Goal: Submit feedback/report problem: Submit feedback/report problem

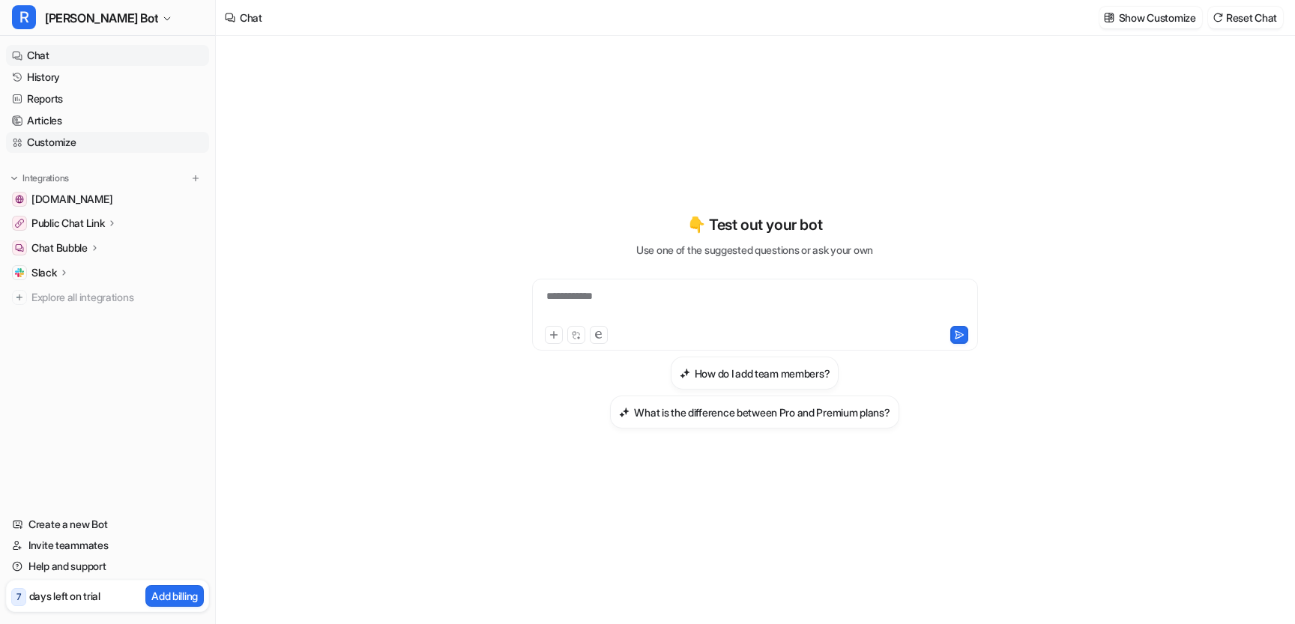
click at [145, 137] on link "Customize" at bounding box center [107, 142] width 203 height 21
click at [139, 125] on link "Articles" at bounding box center [107, 120] width 203 height 21
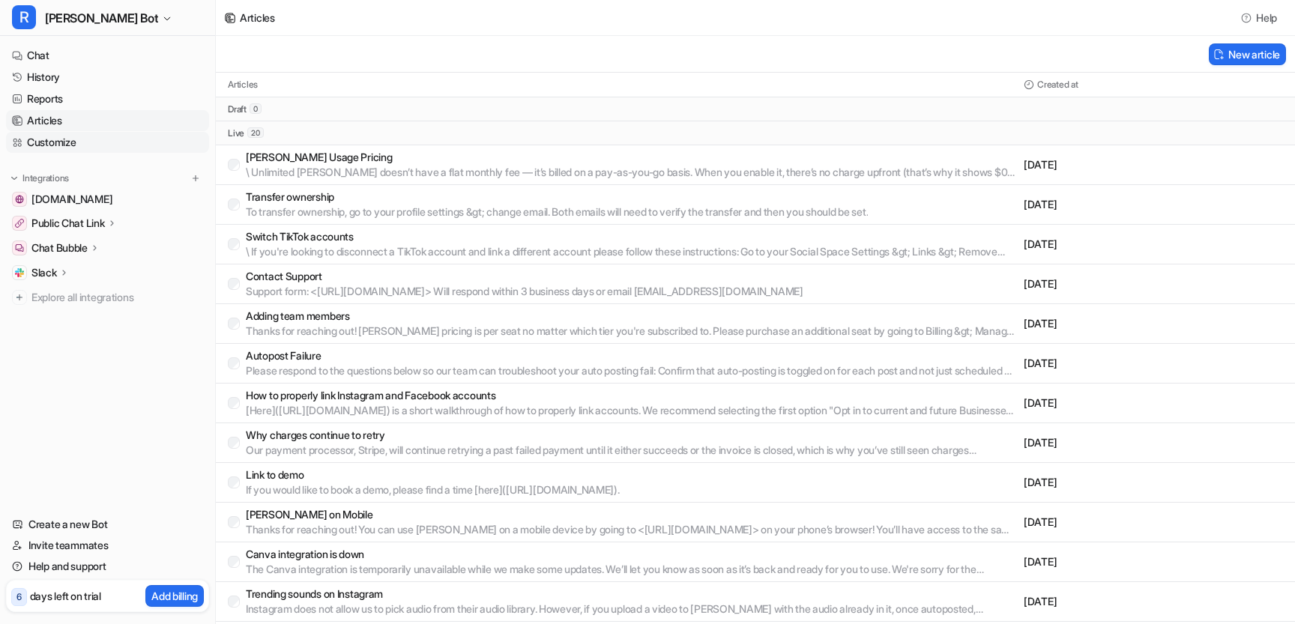
click at [55, 138] on link "Customize" at bounding box center [107, 142] width 203 height 21
click at [62, 151] on link "Customize" at bounding box center [107, 142] width 203 height 21
click at [56, 141] on link "Customize" at bounding box center [107, 142] width 203 height 21
click at [44, 143] on link "Customize" at bounding box center [107, 142] width 203 height 21
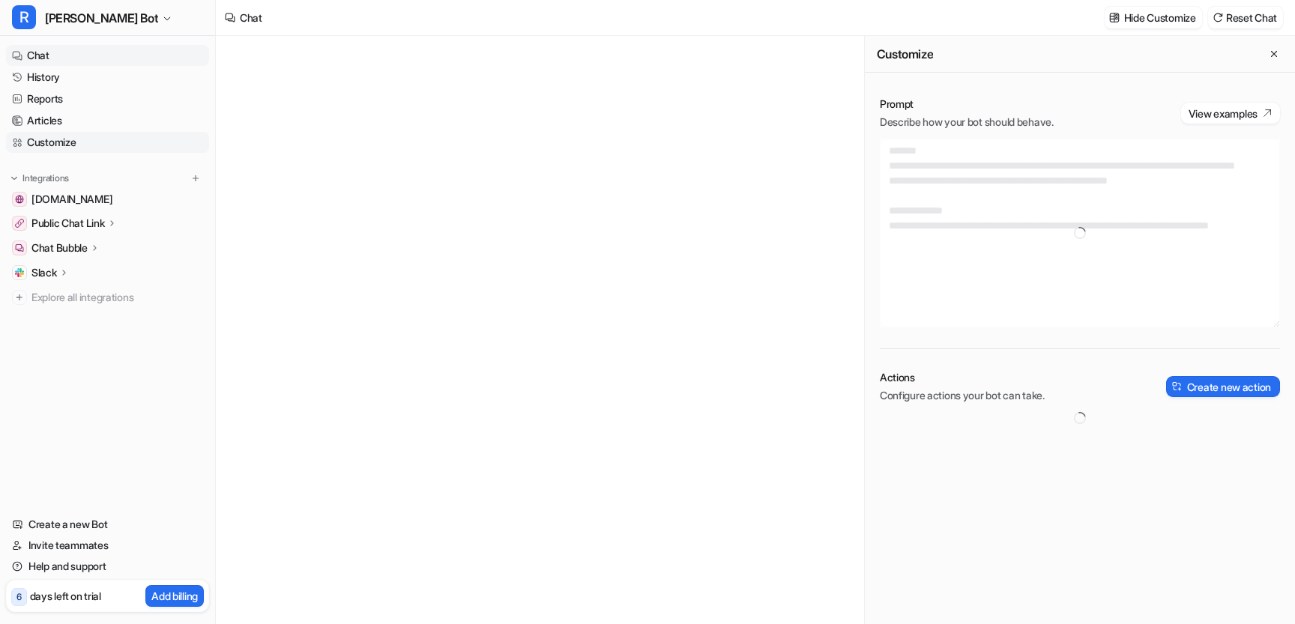
type textarea "**********"
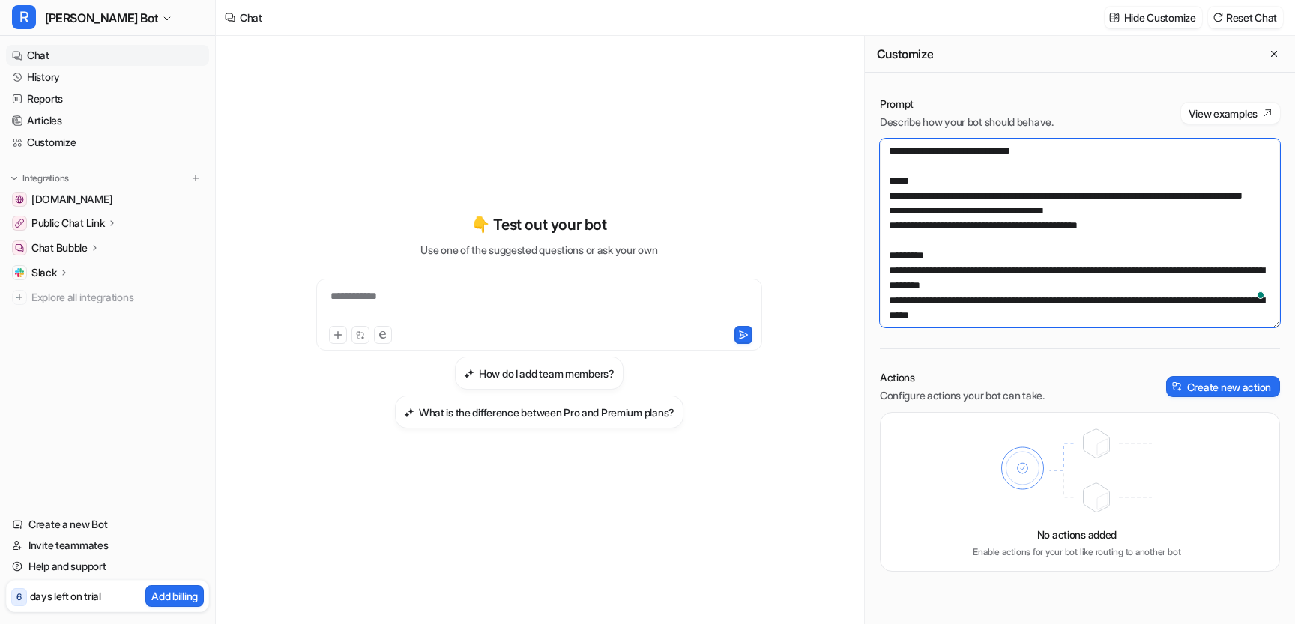
drag, startPoint x: 889, startPoint y: 148, endPoint x: 908, endPoint y: 213, distance: 67.3
click at [908, 213] on textarea "**********" at bounding box center [1080, 233] width 400 height 189
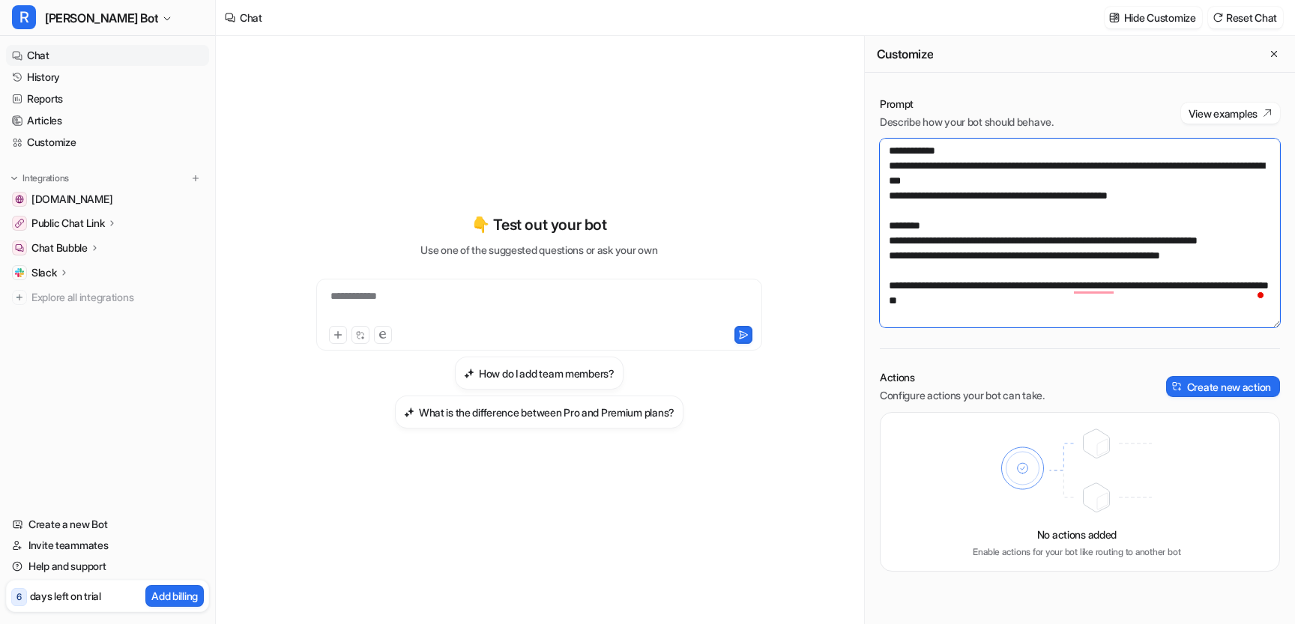
drag, startPoint x: 893, startPoint y: 289, endPoint x: 1054, endPoint y: 297, distance: 162.1
click at [1054, 297] on textarea "**********" at bounding box center [1080, 233] width 400 height 189
click at [1032, 304] on textarea "**********" at bounding box center [1080, 233] width 400 height 189
drag, startPoint x: 1032, startPoint y: 304, endPoint x: 1026, endPoint y: 283, distance: 21.8
click at [1026, 283] on textarea "**********" at bounding box center [1080, 233] width 400 height 189
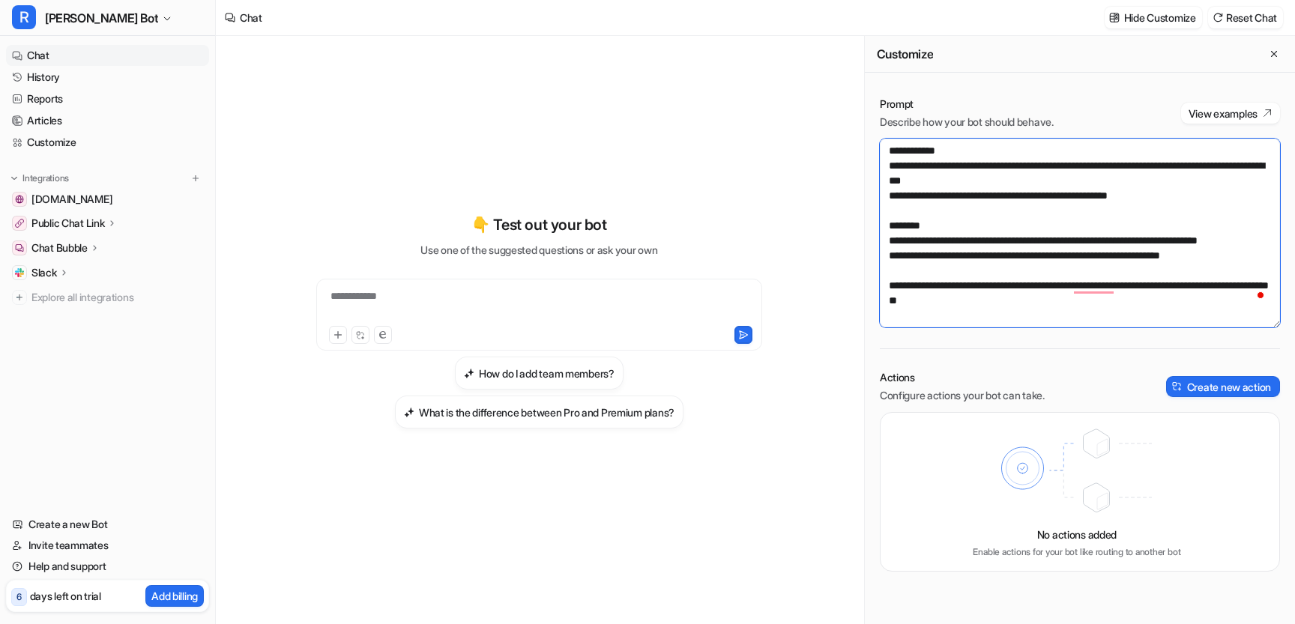
click at [1038, 284] on textarea "**********" at bounding box center [1080, 233] width 400 height 189
click at [75, 250] on p "Chat Bubble" at bounding box center [59, 248] width 56 height 15
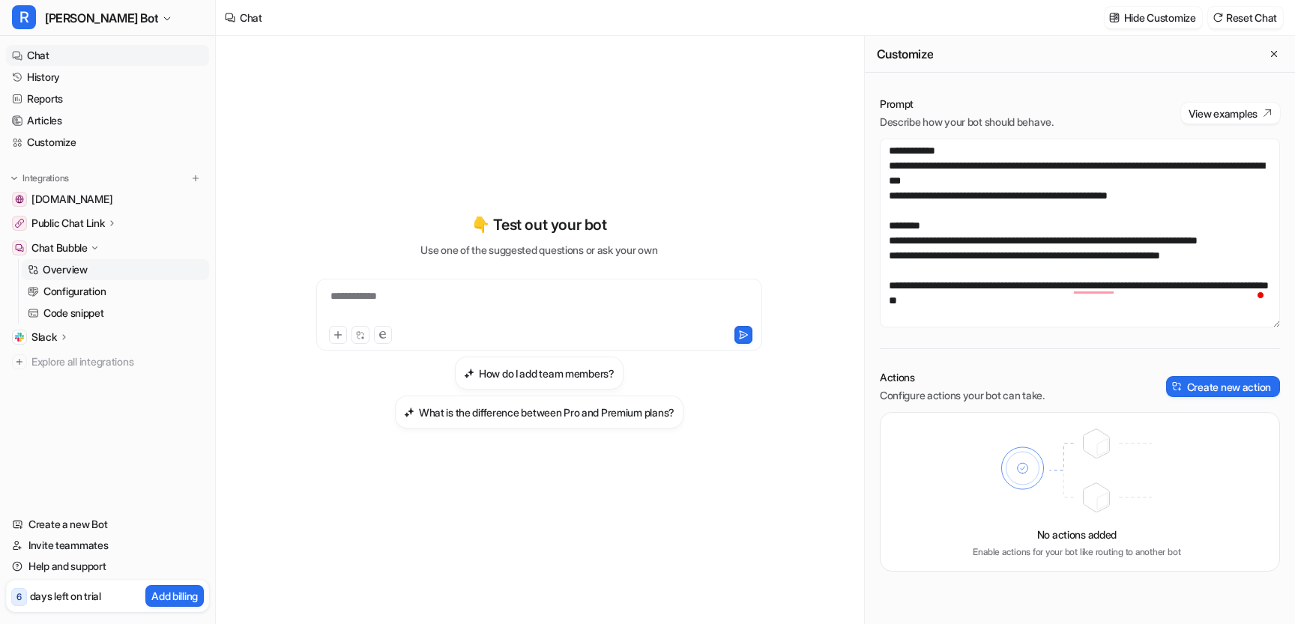
click at [76, 271] on p "Overview" at bounding box center [65, 269] width 45 height 15
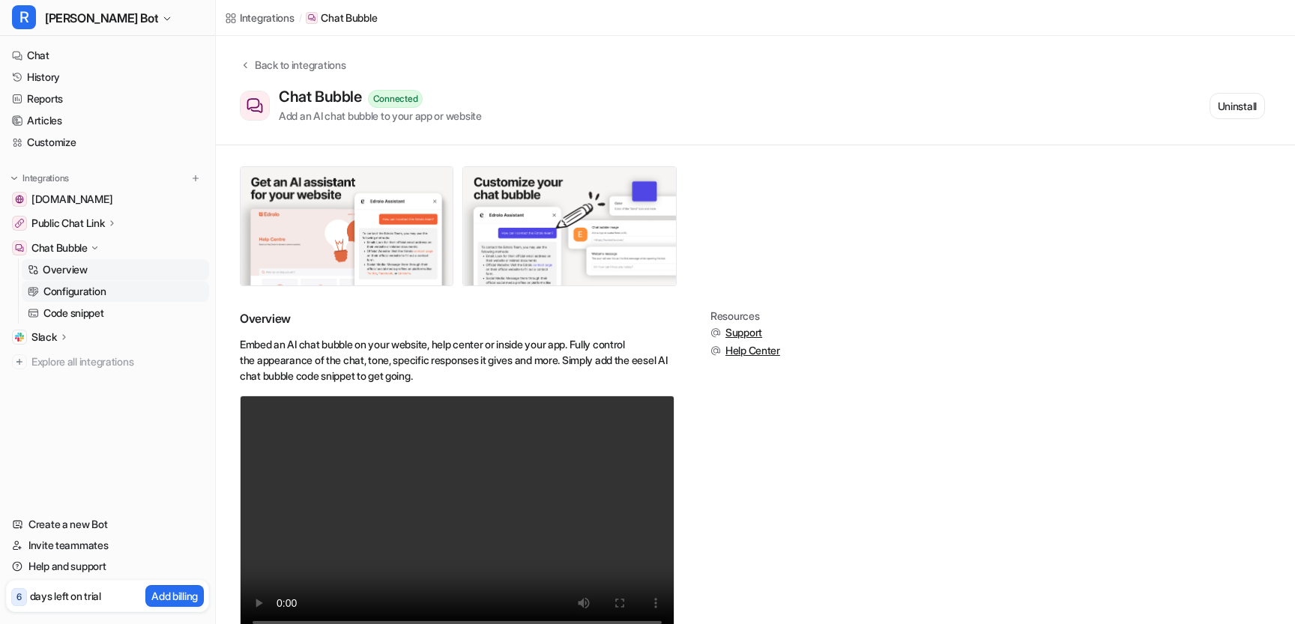
click at [80, 288] on p "Configuration" at bounding box center [74, 291] width 62 height 15
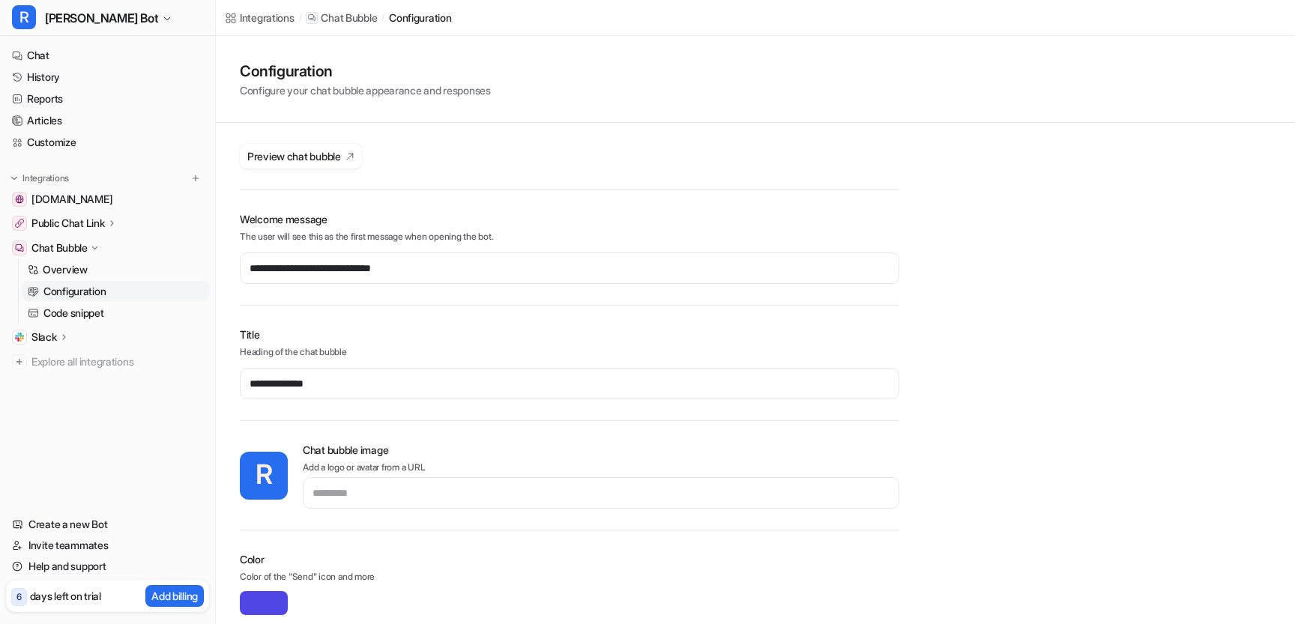
click at [281, 141] on div "**********" at bounding box center [569, 525] width 659 height 774
click at [286, 150] on span "Preview chat bubble" at bounding box center [294, 156] width 94 height 16
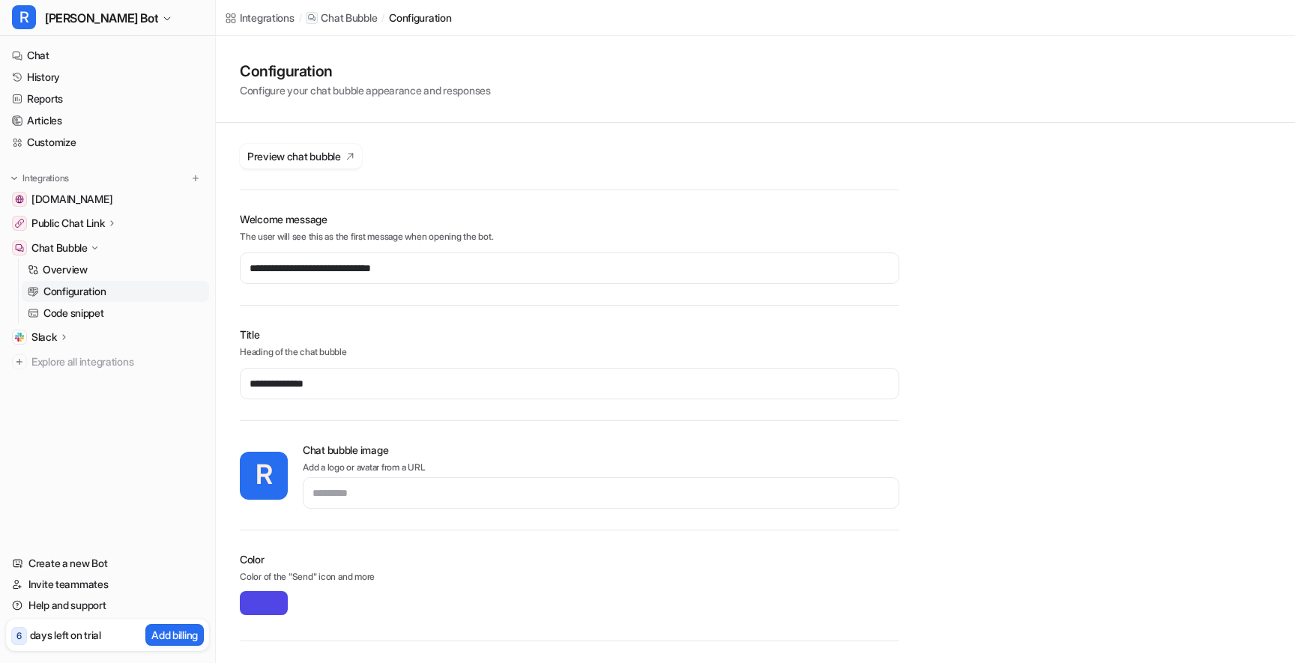
click at [98, 623] on p "days left on trial" at bounding box center [65, 635] width 71 height 16
click at [175, 623] on p "Add billing" at bounding box center [174, 635] width 46 height 16
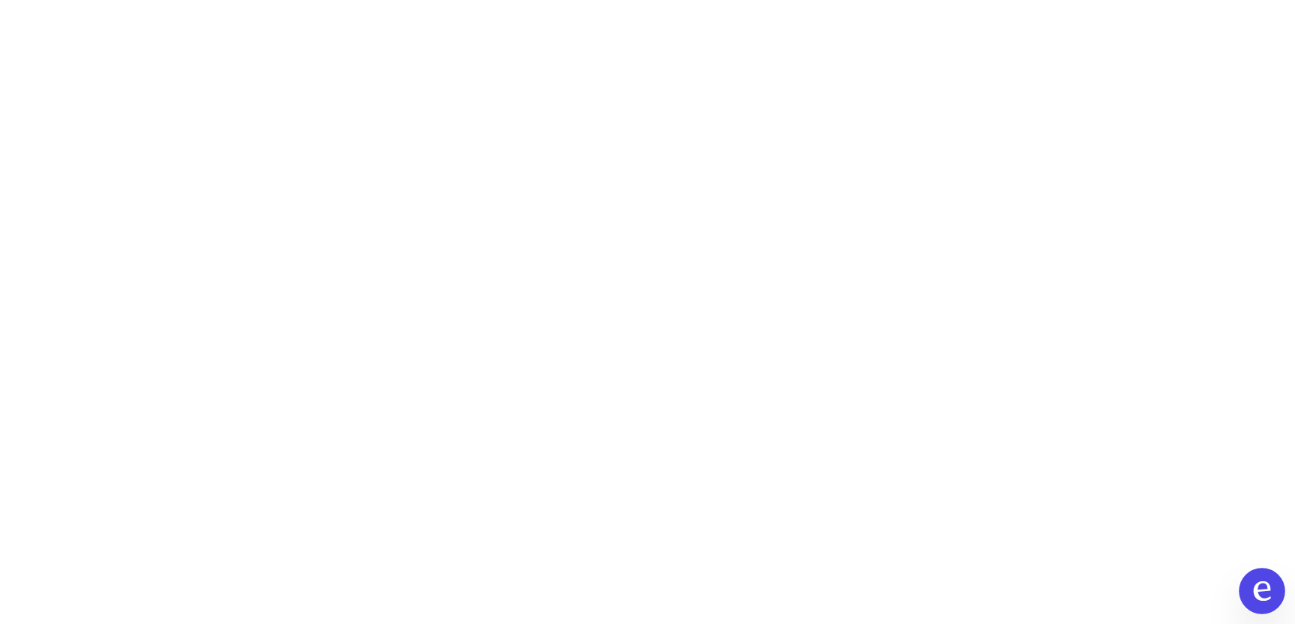
click at [1276, 597] on button at bounding box center [1262, 591] width 46 height 46
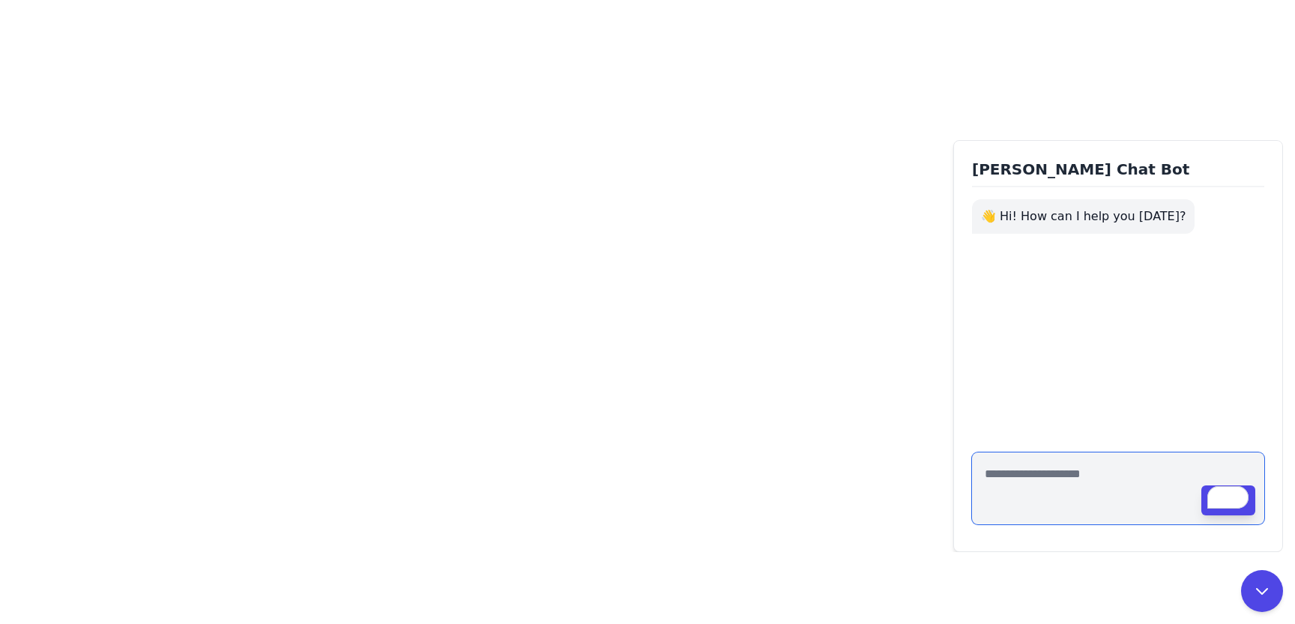
click at [1073, 473] on textarea "To enrich screen reader interactions, please activate Accessibility in Grammarl…" at bounding box center [1118, 489] width 292 height 72
type textarea "**********"
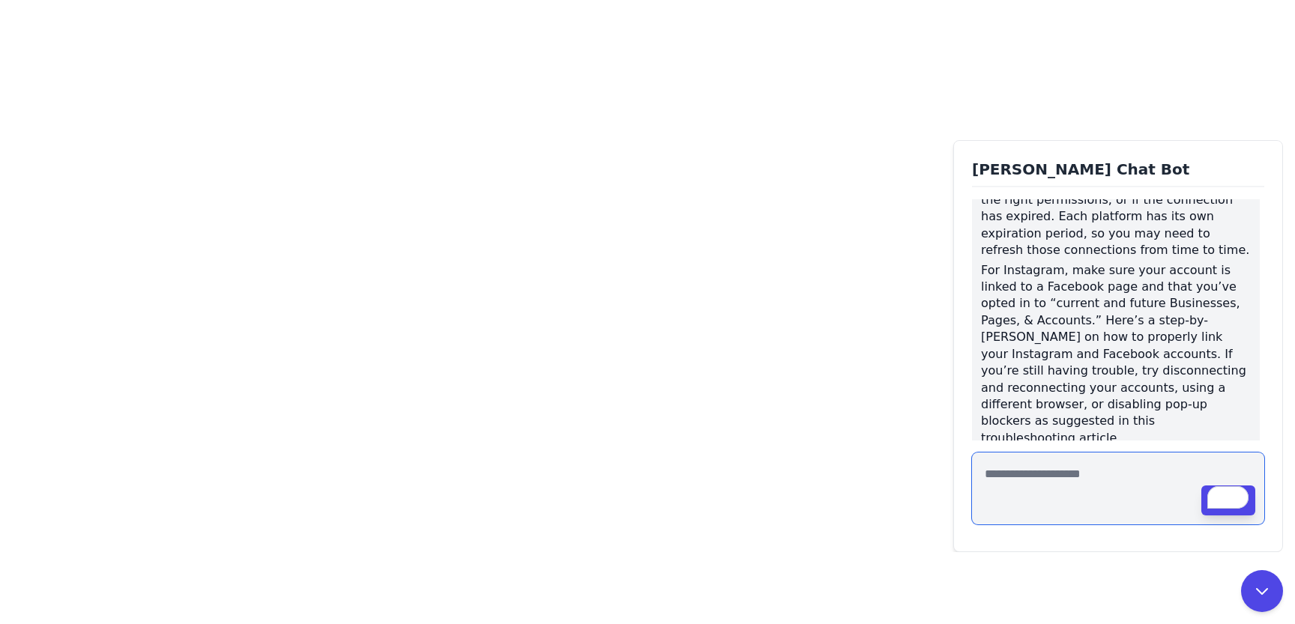
scroll to position [135, 0]
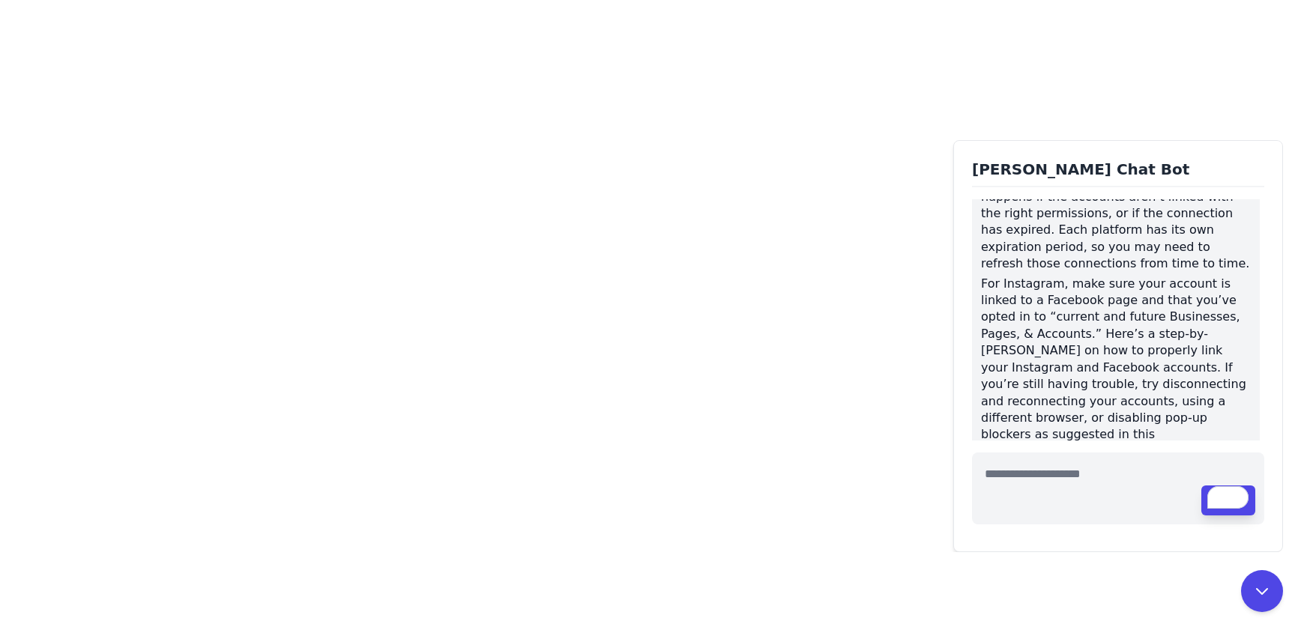
drag, startPoint x: 1000, startPoint y: 310, endPoint x: 1052, endPoint y: 338, distance: 58.7
click at [1052, 338] on p "For Instagram, make sure your account is linked to a Facebook page and that you…" at bounding box center [1116, 368] width 270 height 184
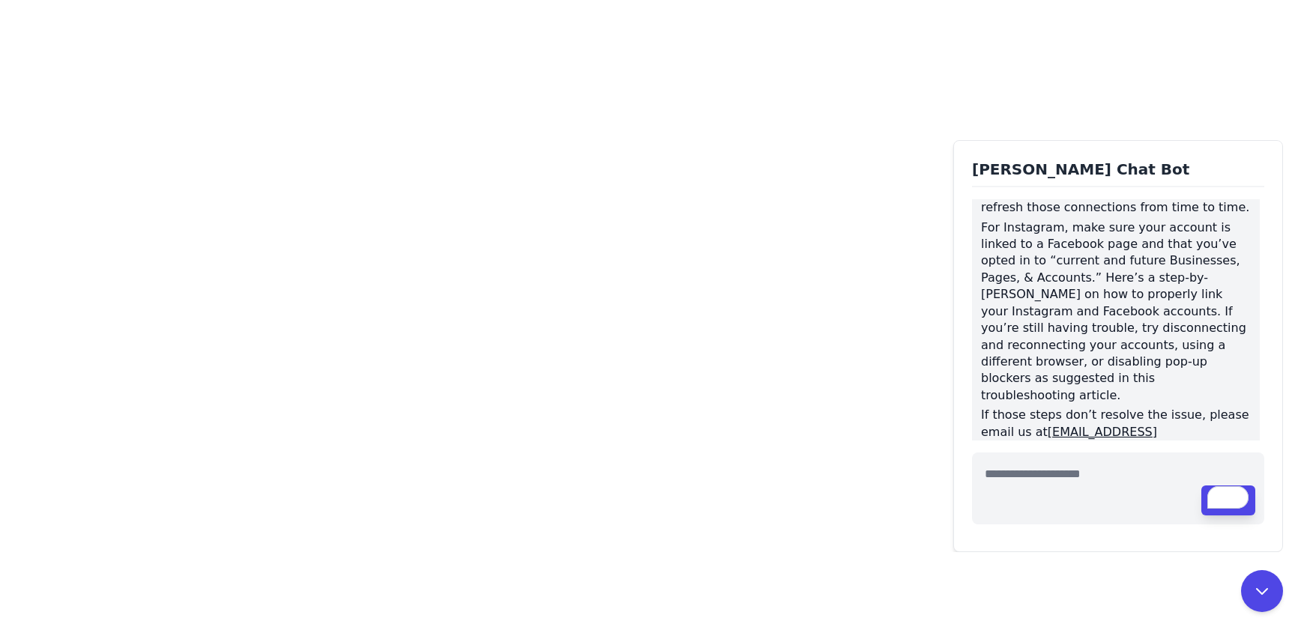
scroll to position [208, 0]
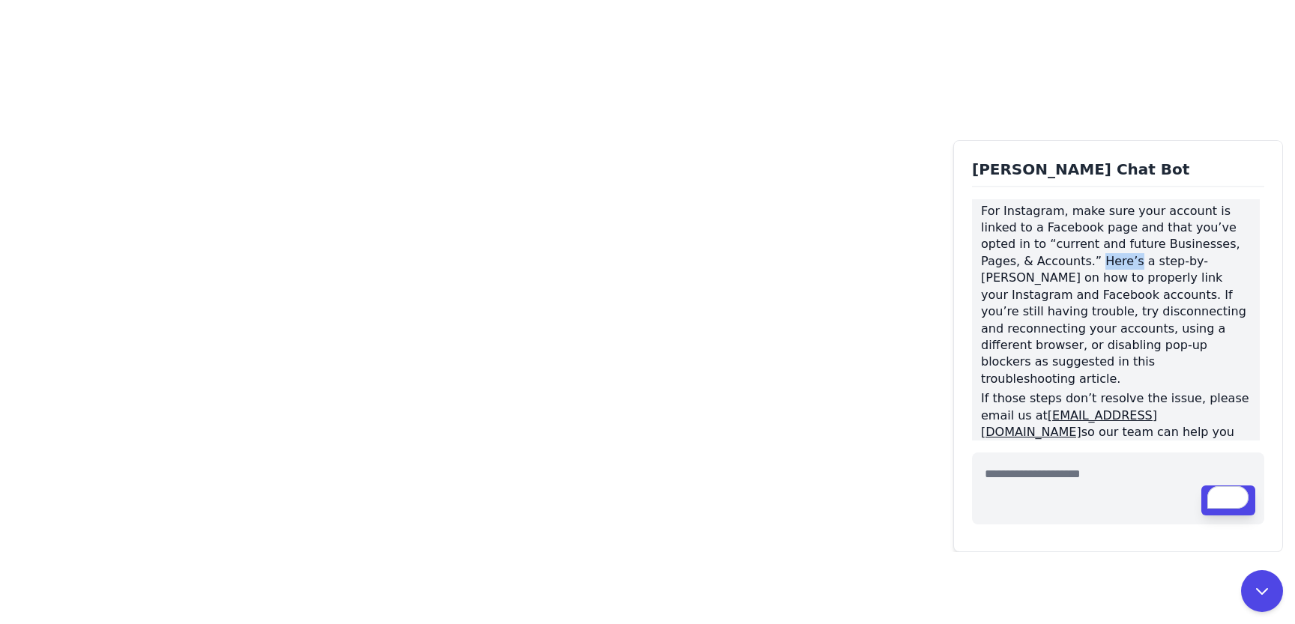
drag, startPoint x: 1042, startPoint y: 263, endPoint x: 1078, endPoint y: 261, distance: 36.0
click at [1078, 261] on p "For Instagram, make sure your account is linked to a Facebook page and that you…" at bounding box center [1116, 295] width 270 height 184
drag, startPoint x: 986, startPoint y: 383, endPoint x: 1124, endPoint y: 422, distance: 143.3
click at [1124, 422] on p "If those steps don’t resolve the issue, please email us at contact@getrella.com…" at bounding box center [1116, 423] width 270 height 67
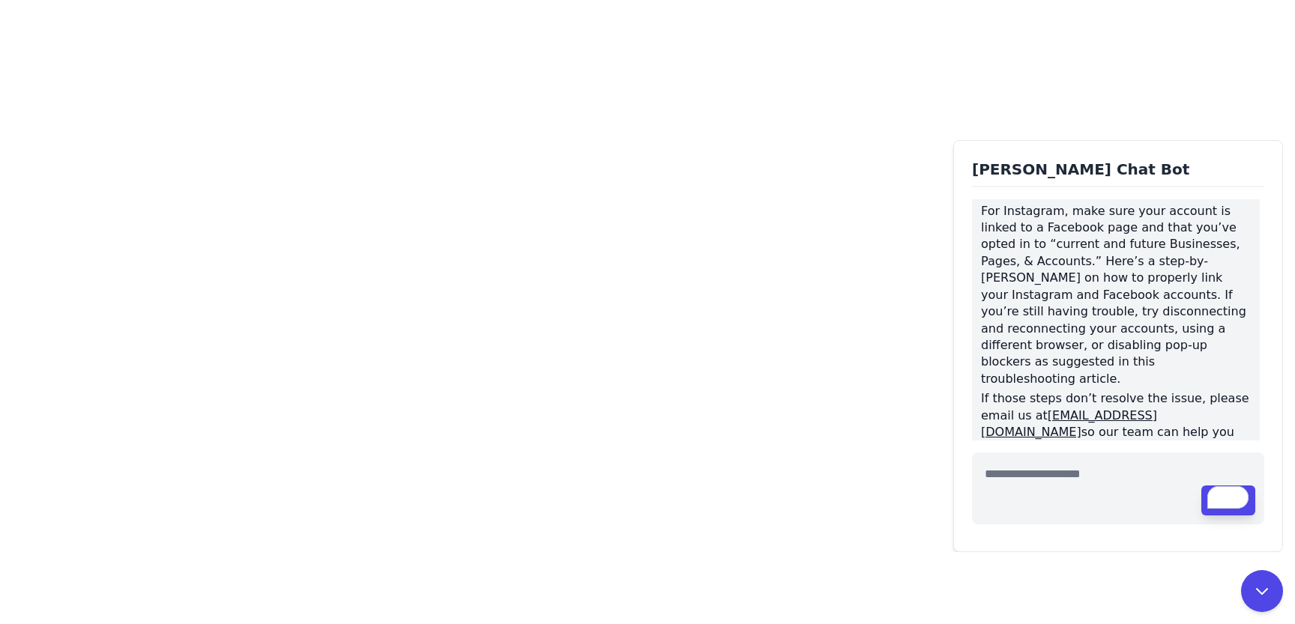
click at [1124, 422] on p "If those steps don’t resolve the issue, please email us at contact@getrella.com…" at bounding box center [1116, 423] width 270 height 67
click at [1028, 478] on textarea "To enrich screen reader interactions, please activate Accessibility in Grammarl…" at bounding box center [1118, 489] width 292 height 72
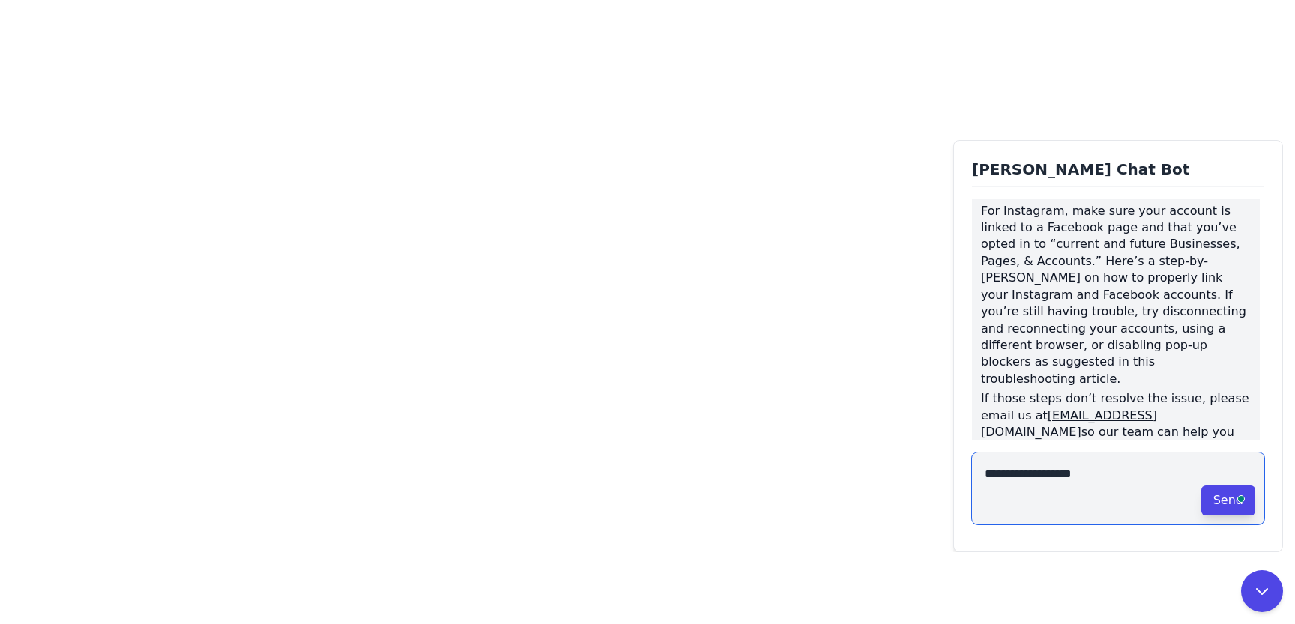
type textarea "**********"
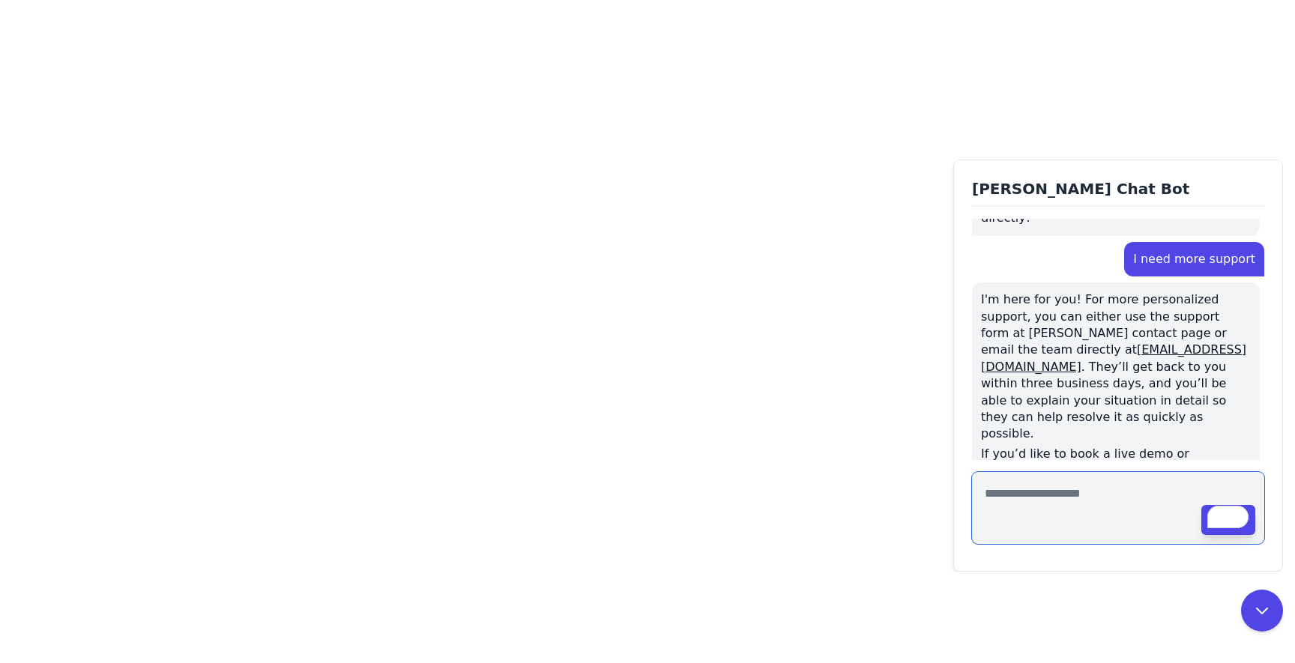
scroll to position [443, 0]
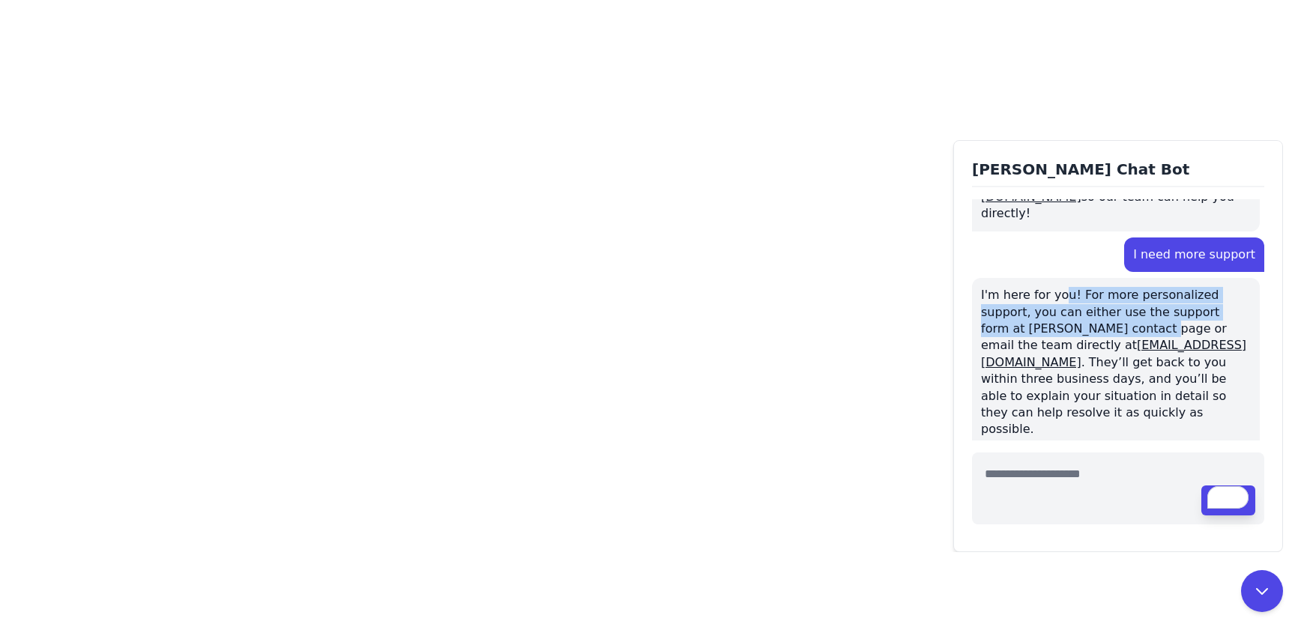
drag, startPoint x: 1056, startPoint y: 263, endPoint x: 1063, endPoint y: 296, distance: 33.7
click at [1063, 296] on p "I'm here for you! For more personalized support, you can either use the support…" at bounding box center [1116, 362] width 270 height 151
click at [1076, 287] on p "I'm here for you! For more personalized support, you can either use the support…" at bounding box center [1116, 362] width 270 height 151
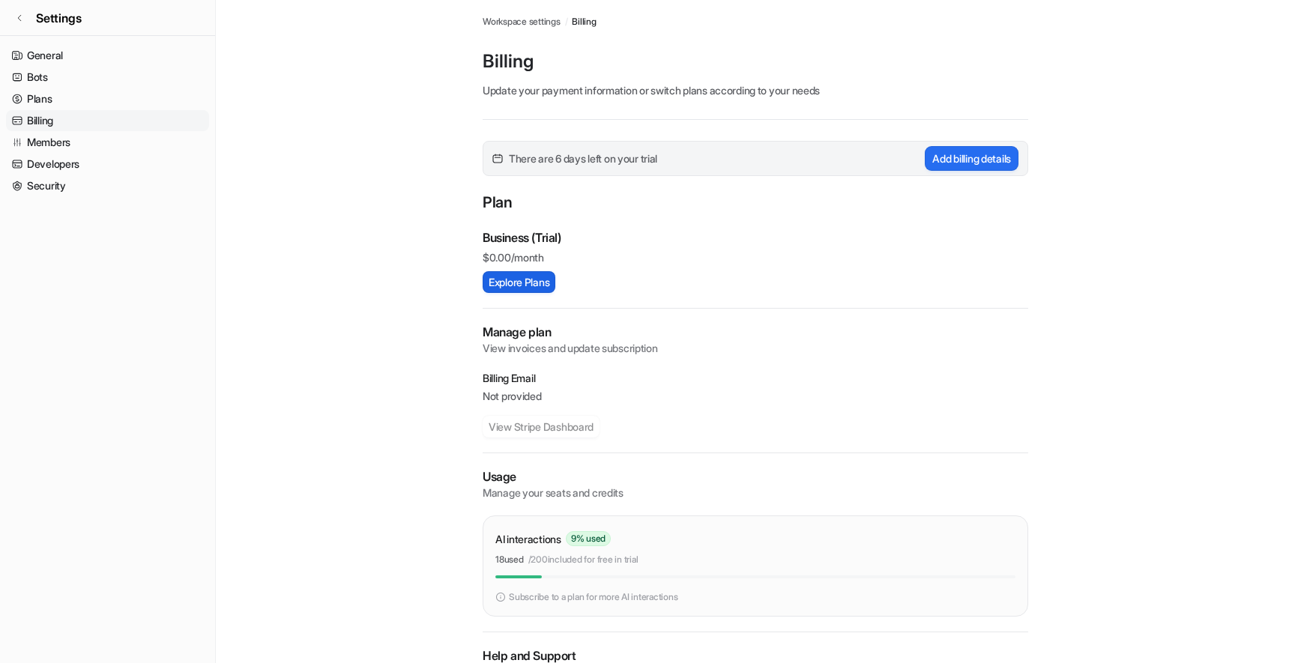
click at [513, 272] on button "Explore Plans" at bounding box center [519, 282] width 73 height 22
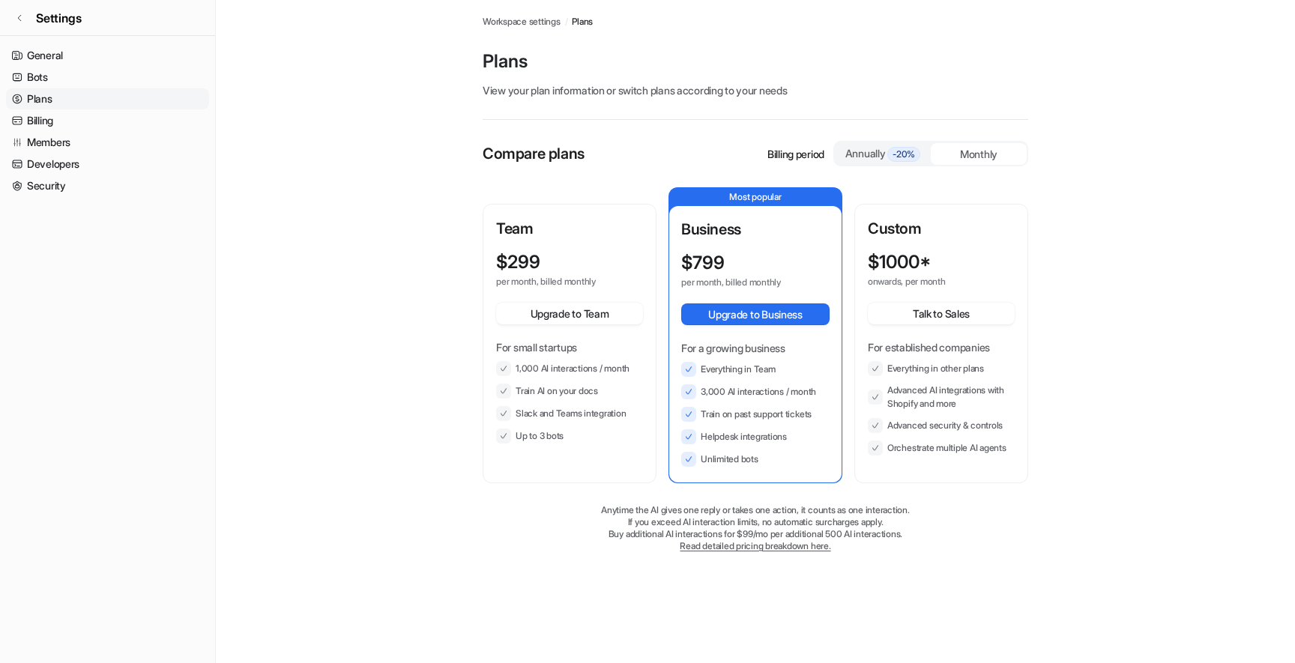
drag, startPoint x: 702, startPoint y: 392, endPoint x: 823, endPoint y: 390, distance: 120.7
click at [823, 390] on li "3,000 AI interactions / month" at bounding box center [755, 391] width 148 height 15
drag, startPoint x: 821, startPoint y: 390, endPoint x: 780, endPoint y: 393, distance: 40.5
click at [780, 393] on li "3,000 AI interactions / month" at bounding box center [755, 391] width 148 height 15
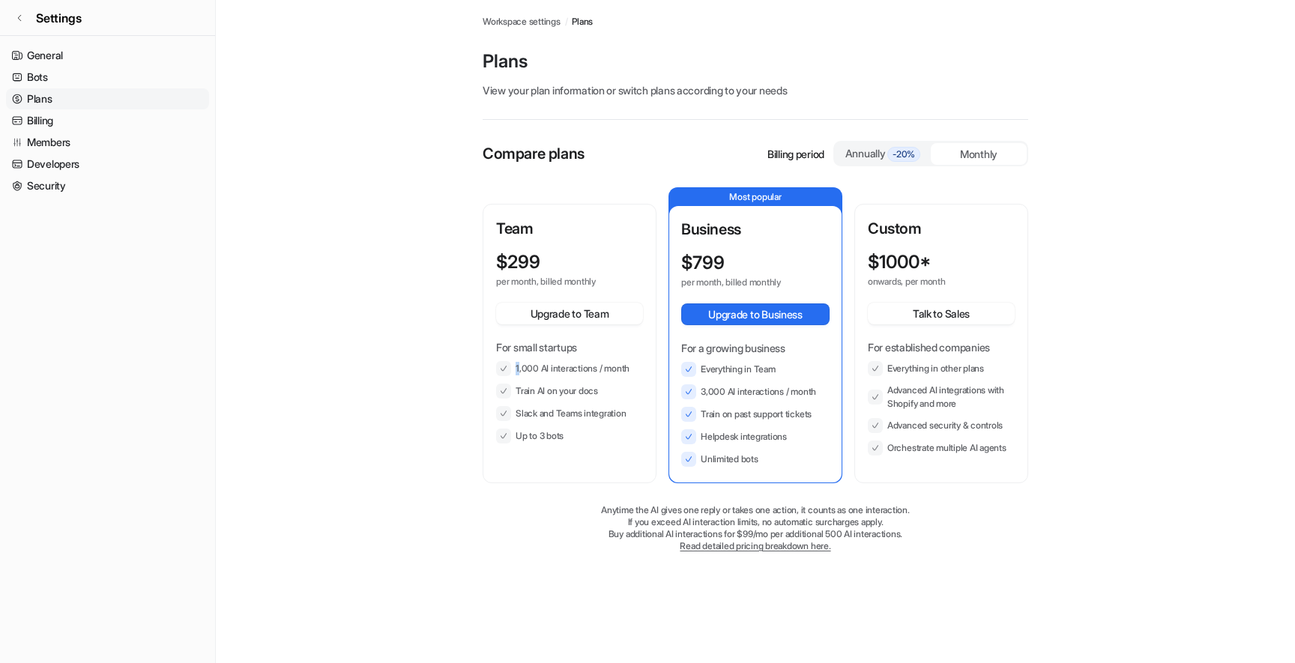
drag, startPoint x: 519, startPoint y: 367, endPoint x: 619, endPoint y: 375, distance: 100.0
click at [619, 375] on li "1,000 AI interactions / month" at bounding box center [569, 368] width 147 height 15
click at [716, 390] on li "3,000 AI interactions / month" at bounding box center [755, 391] width 148 height 15
drag, startPoint x: 695, startPoint y: 412, endPoint x: 816, endPoint y: 413, distance: 121.4
click at [816, 413] on li "Train on past support tickets" at bounding box center [755, 414] width 148 height 15
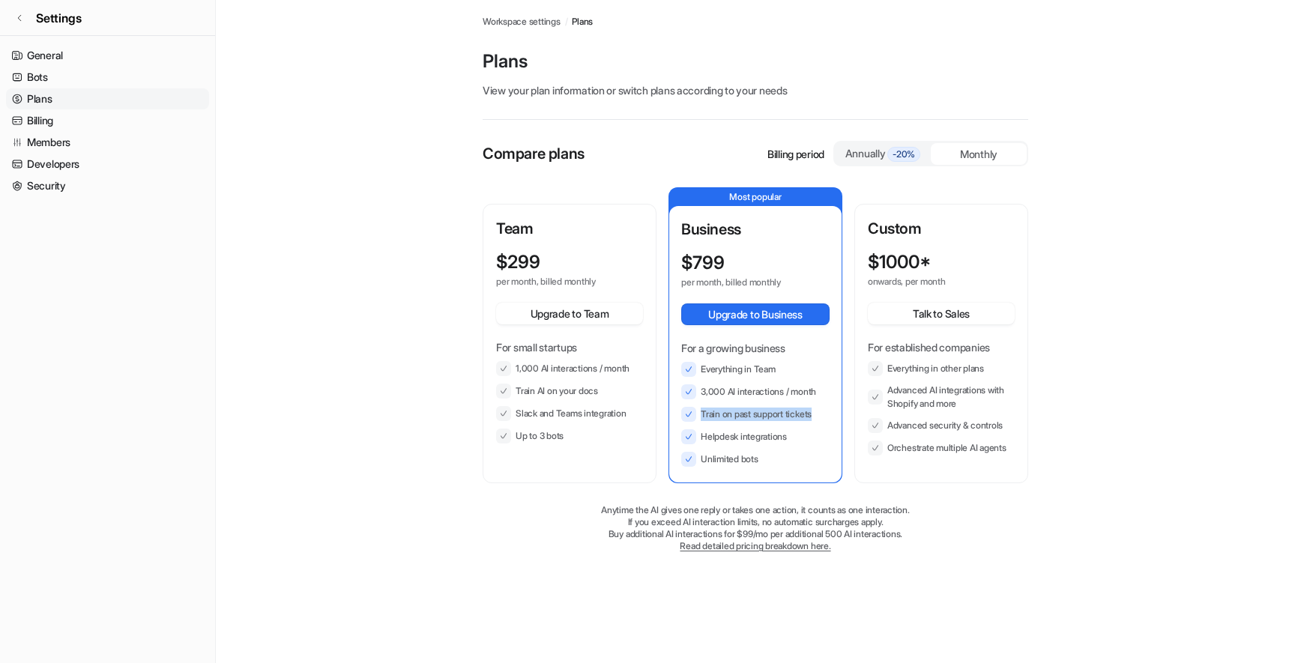
click at [816, 413] on li "Train on past support tickets" at bounding box center [755, 414] width 148 height 15
click at [31, 19] on link "Settings" at bounding box center [107, 18] width 215 height 36
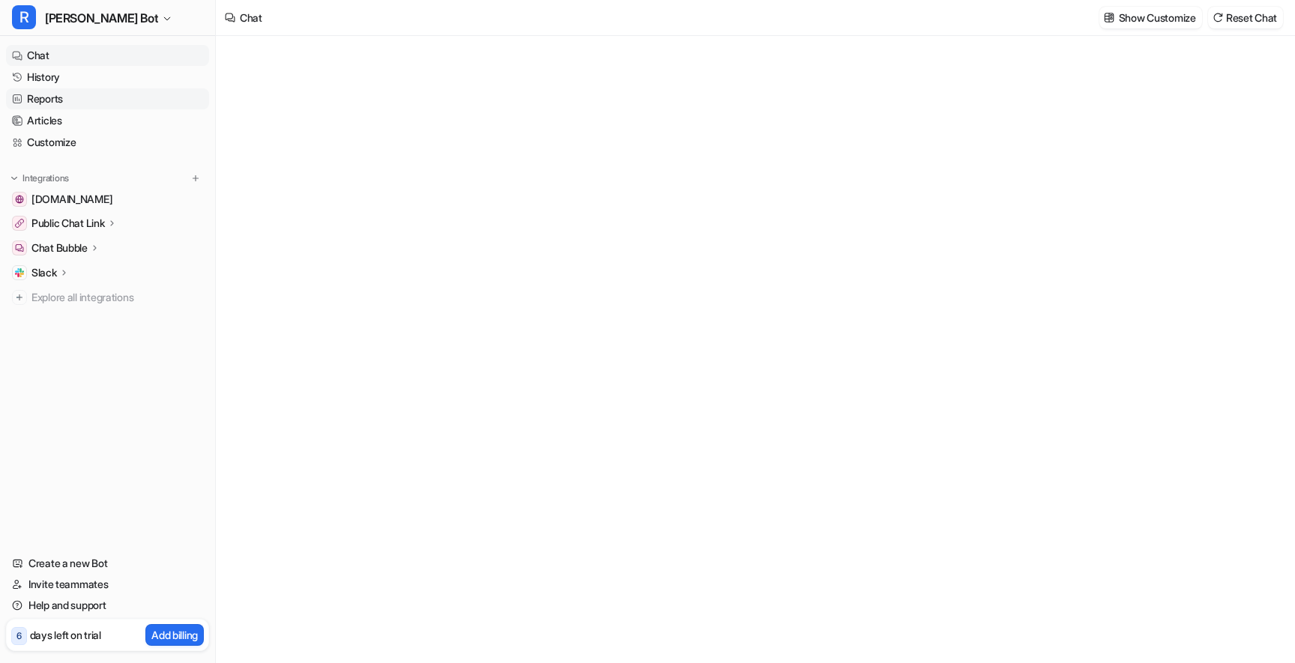
type textarea "**********"
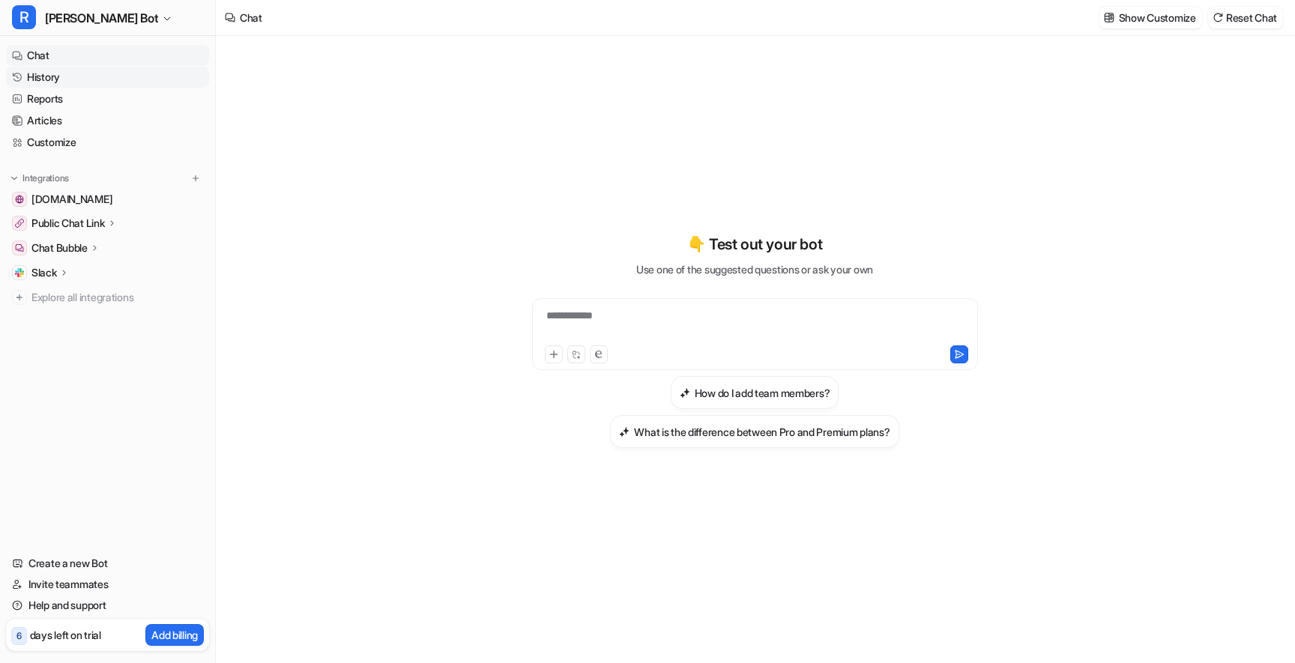
click at [76, 85] on link "History" at bounding box center [107, 77] width 203 height 21
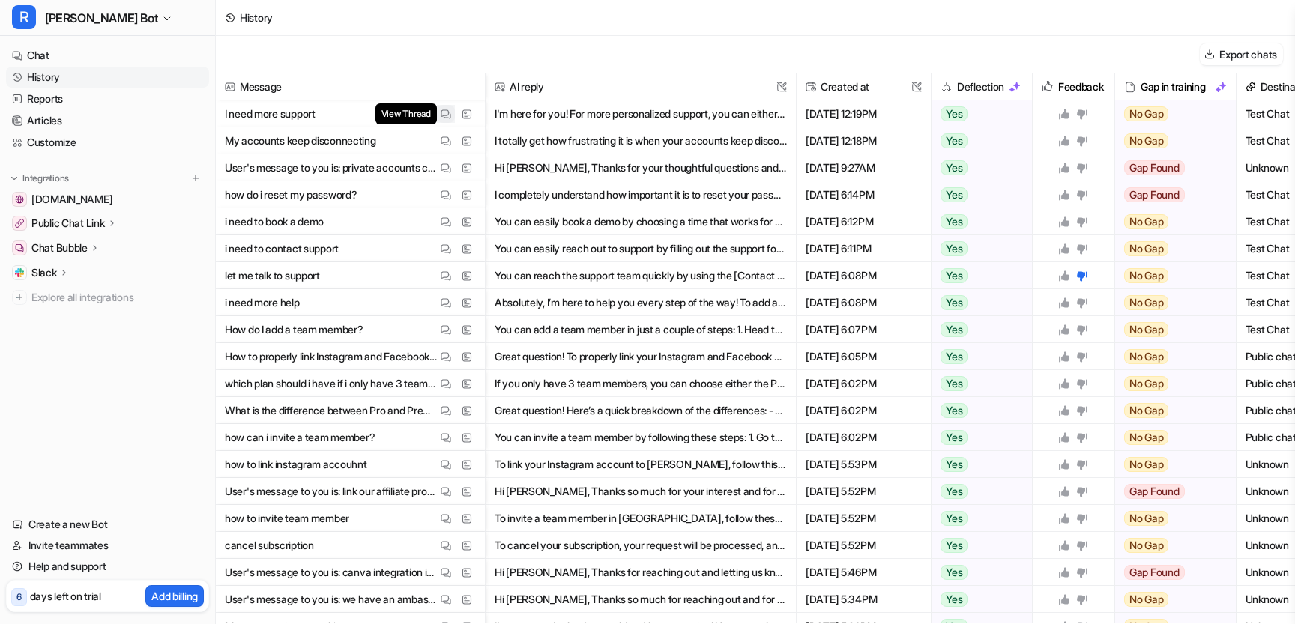
click at [447, 114] on img at bounding box center [446, 114] width 10 height 11
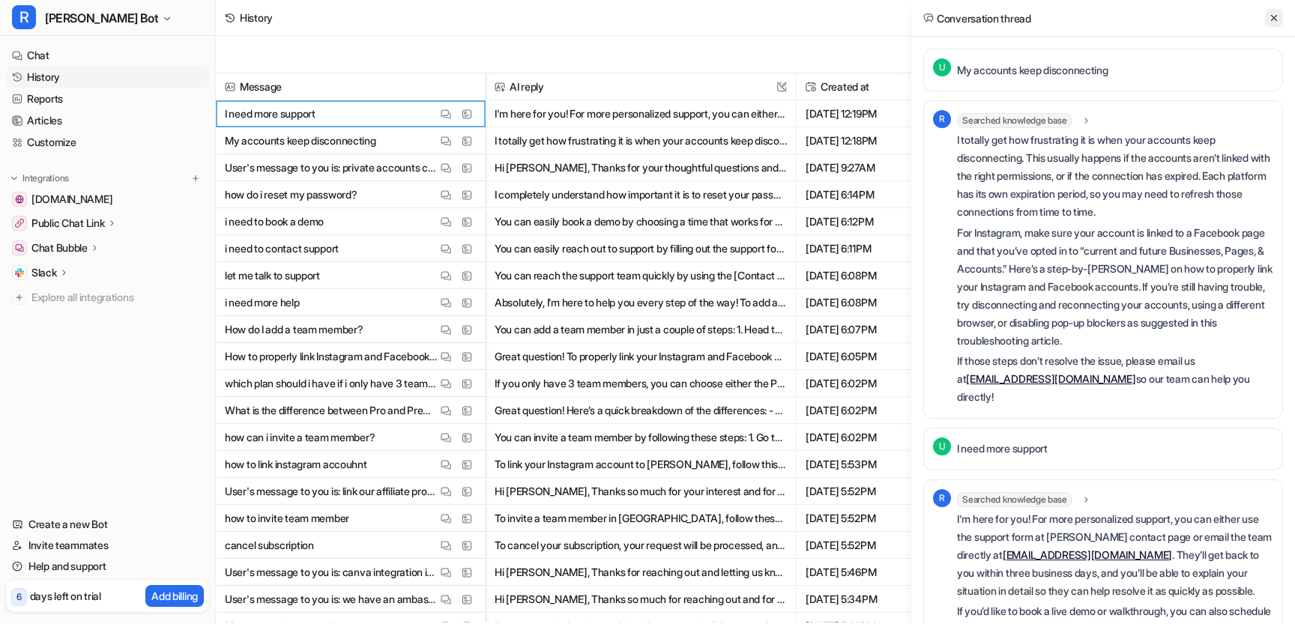
click at [1266, 19] on button at bounding box center [1274, 18] width 18 height 18
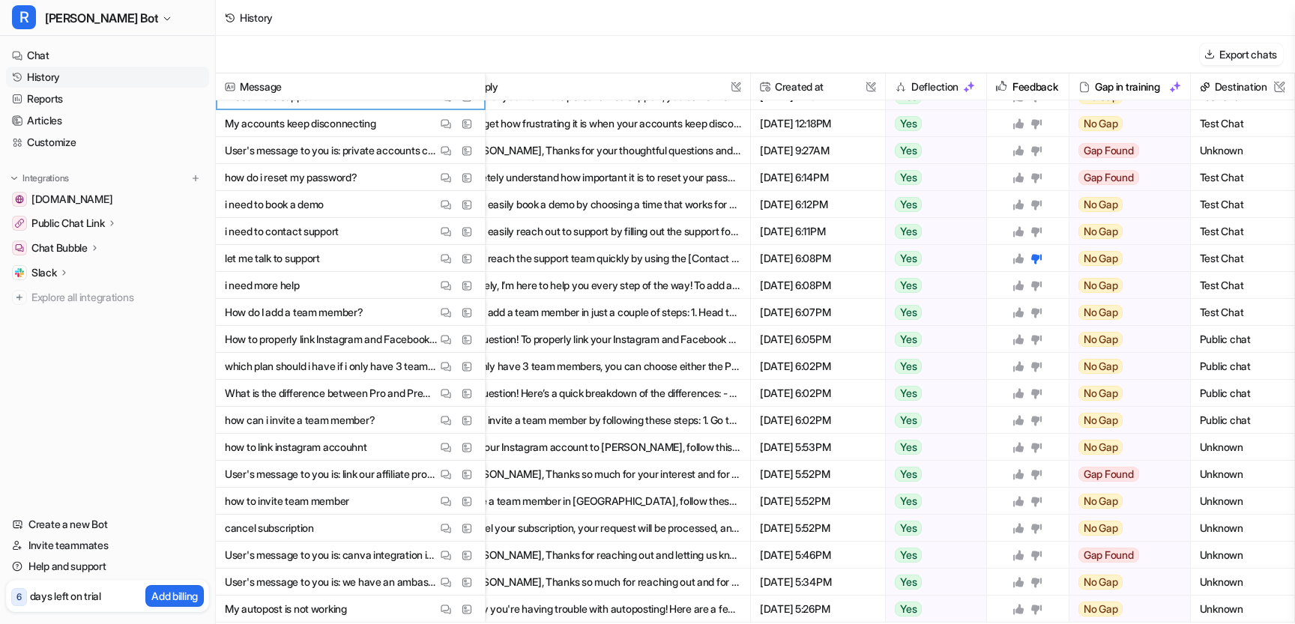
scroll to position [0, 46]
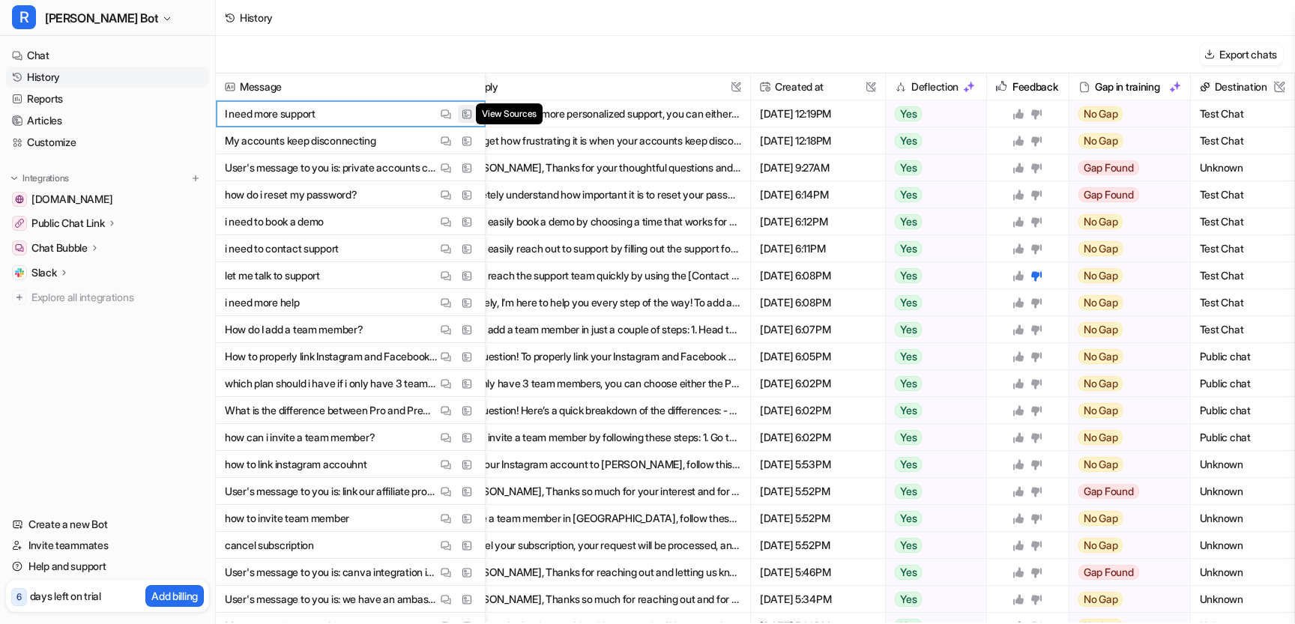
click at [467, 112] on img at bounding box center [467, 114] width 10 height 11
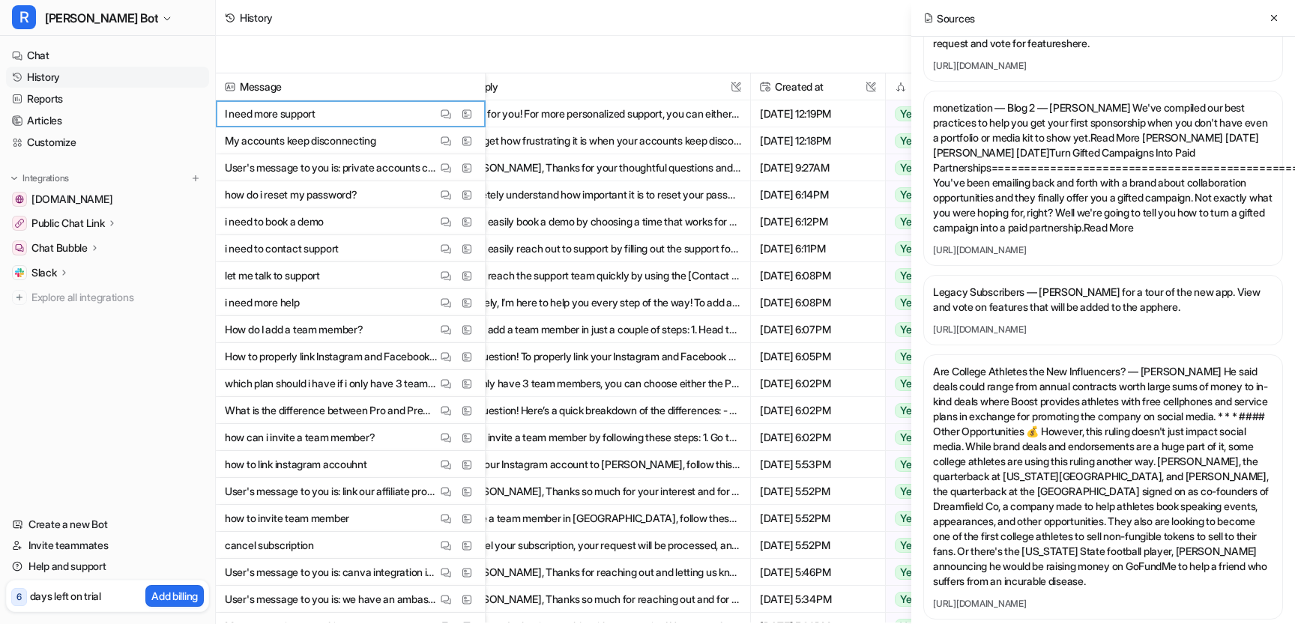
scroll to position [0, 0]
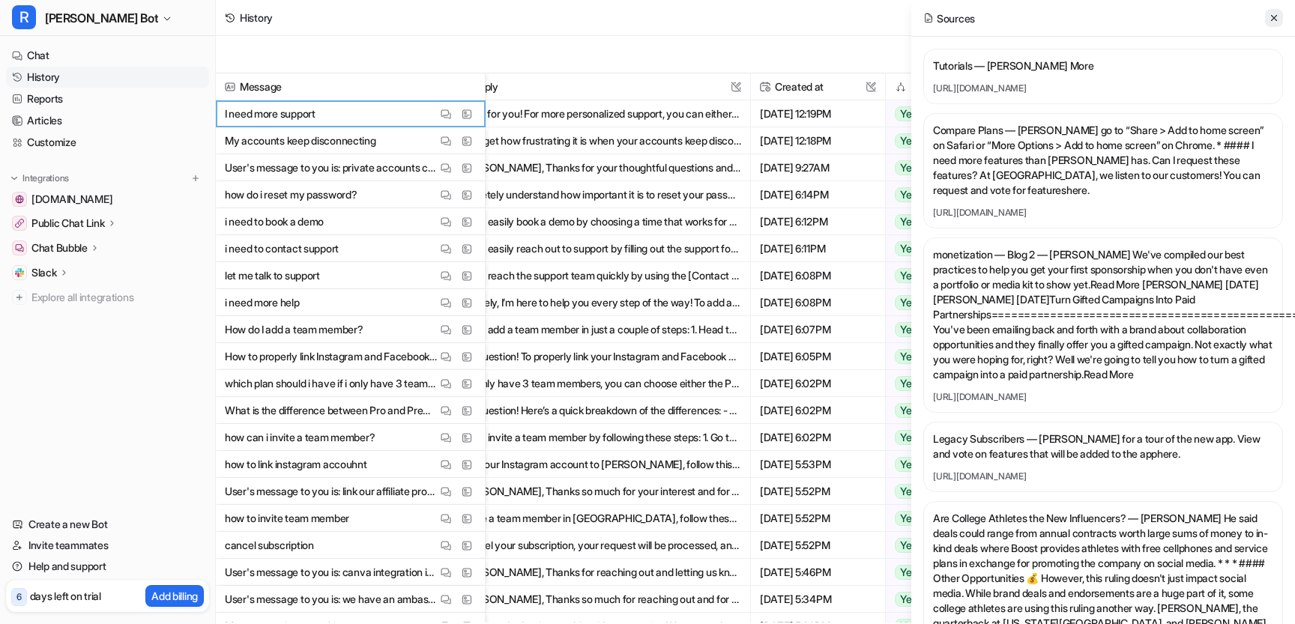
click at [1276, 17] on icon at bounding box center [1274, 18] width 10 height 10
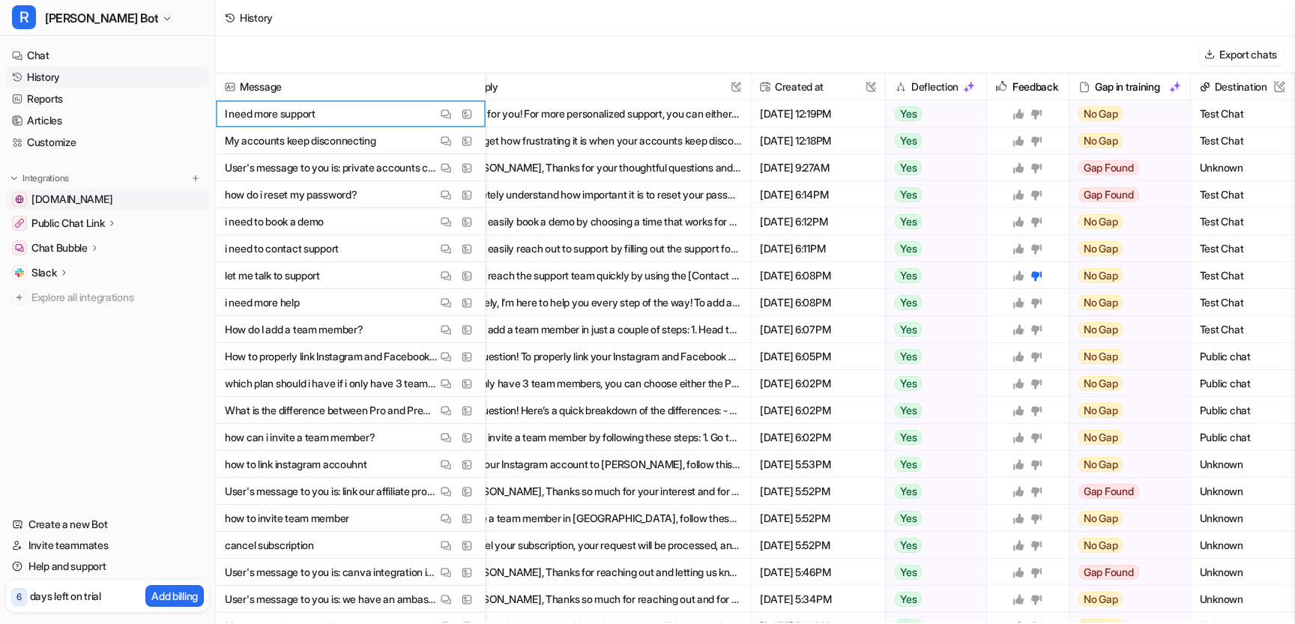
click at [97, 197] on link "[DOMAIN_NAME]" at bounding box center [107, 199] width 203 height 21
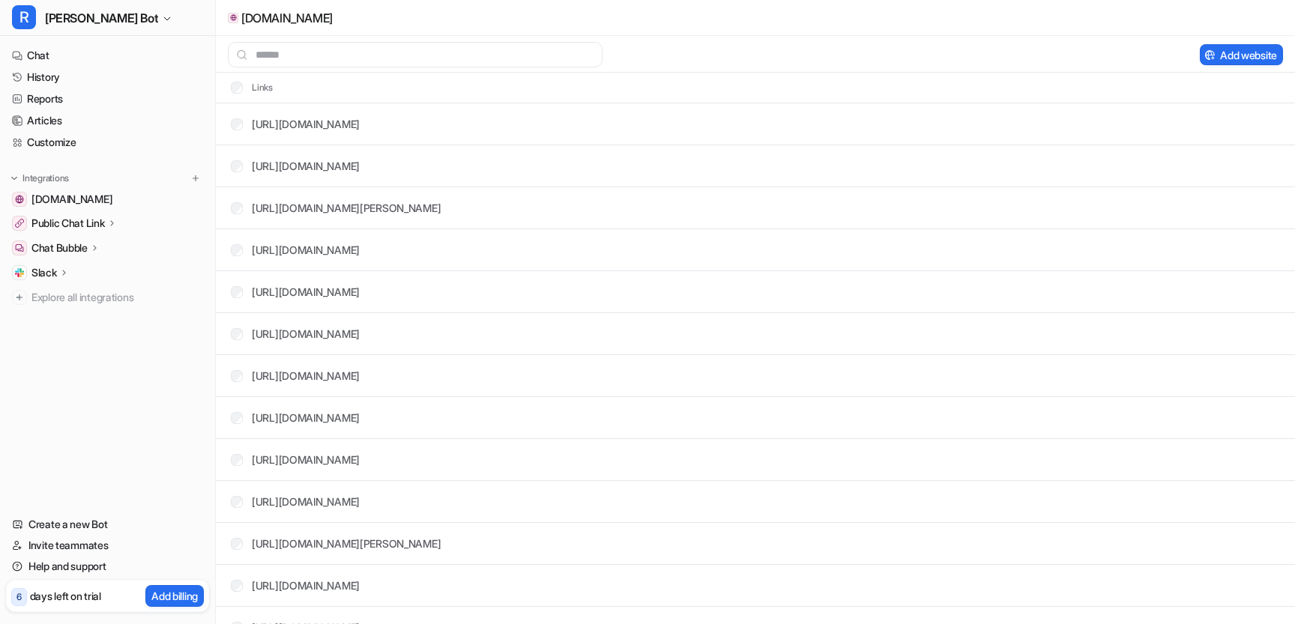
click at [67, 219] on p "Public Chat Link" at bounding box center [67, 223] width 73 height 15
click at [86, 291] on p "Chat Bubble" at bounding box center [59, 290] width 56 height 15
click at [87, 348] on p "Code snippet" at bounding box center [73, 355] width 61 height 15
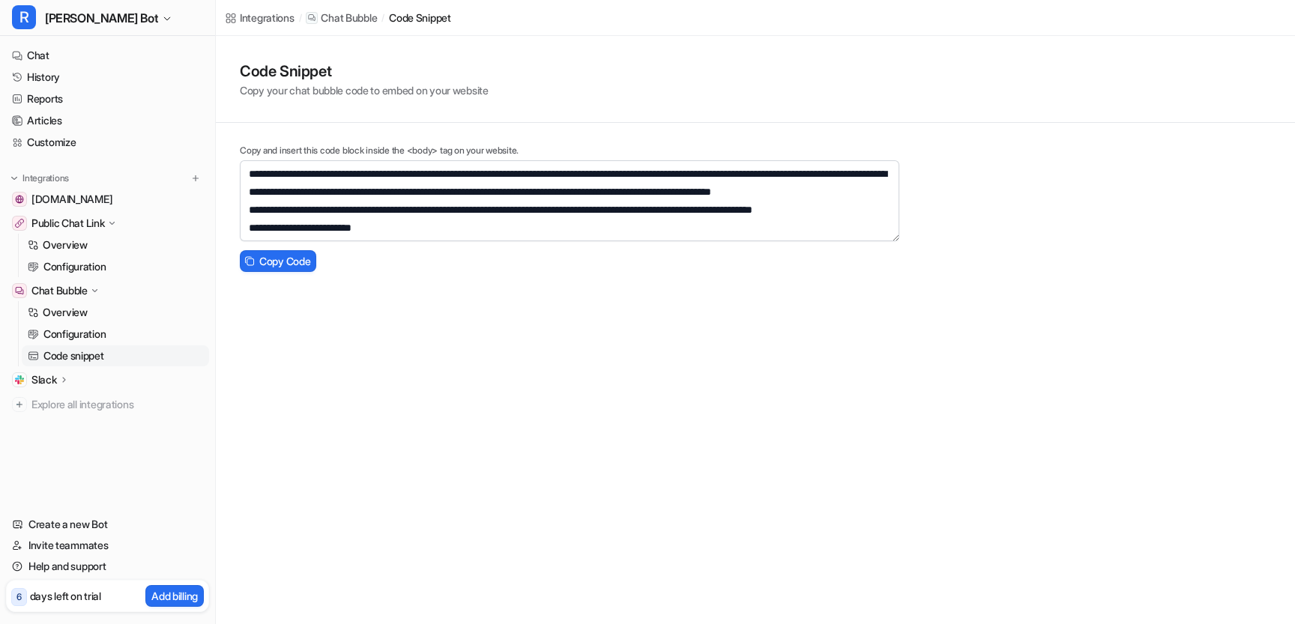
click at [75, 223] on p "Public Chat Link" at bounding box center [67, 223] width 73 height 15
click at [70, 223] on p "Public Chat Link" at bounding box center [67, 223] width 73 height 15
click at [64, 372] on div "Slack" at bounding box center [50, 379] width 38 height 15
click at [83, 414] on link "Channels" at bounding box center [115, 423] width 187 height 21
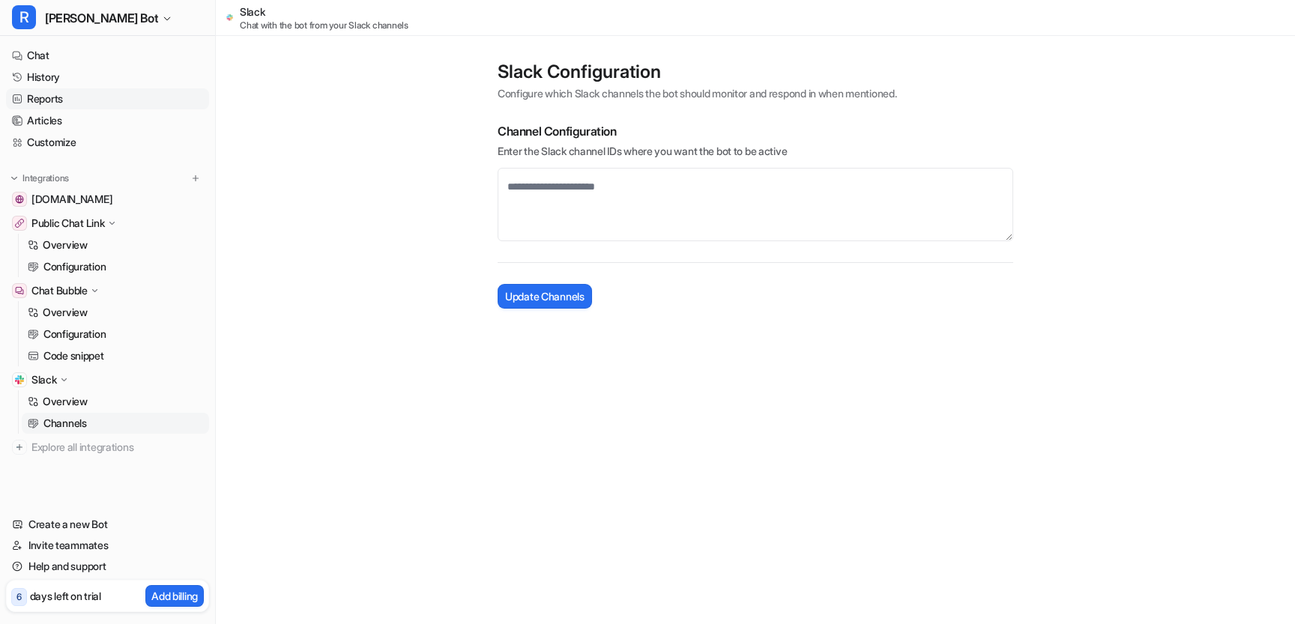
click at [107, 99] on link "Reports" at bounding box center [107, 98] width 203 height 21
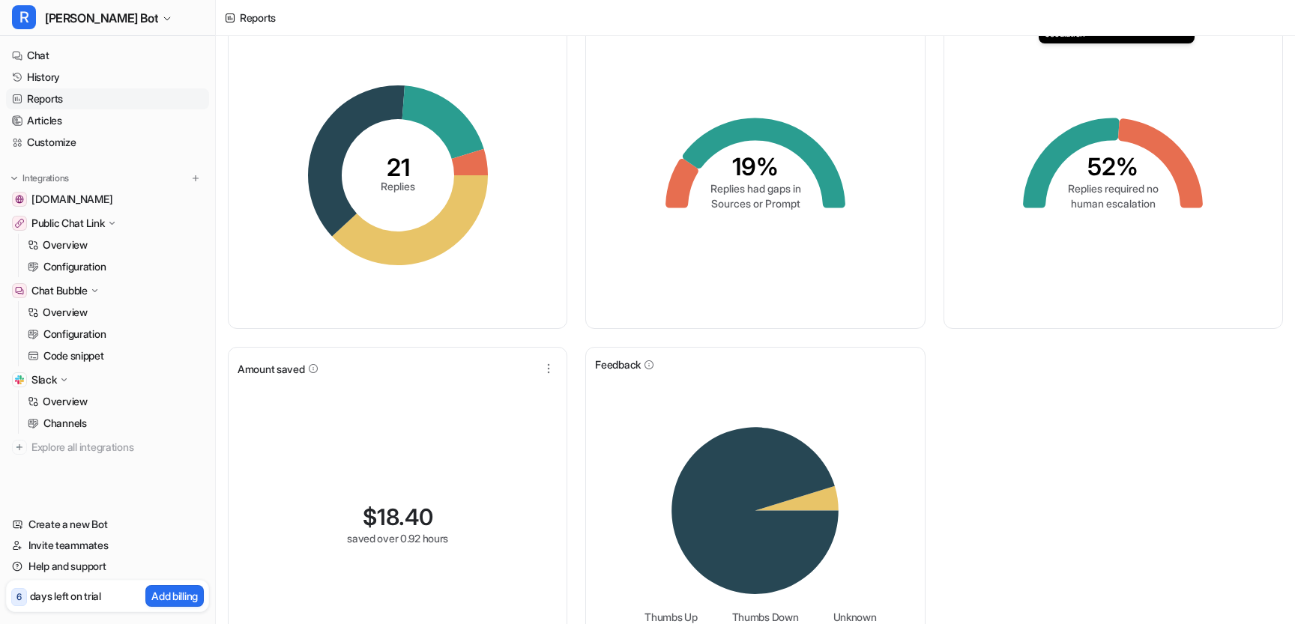
scroll to position [136, 0]
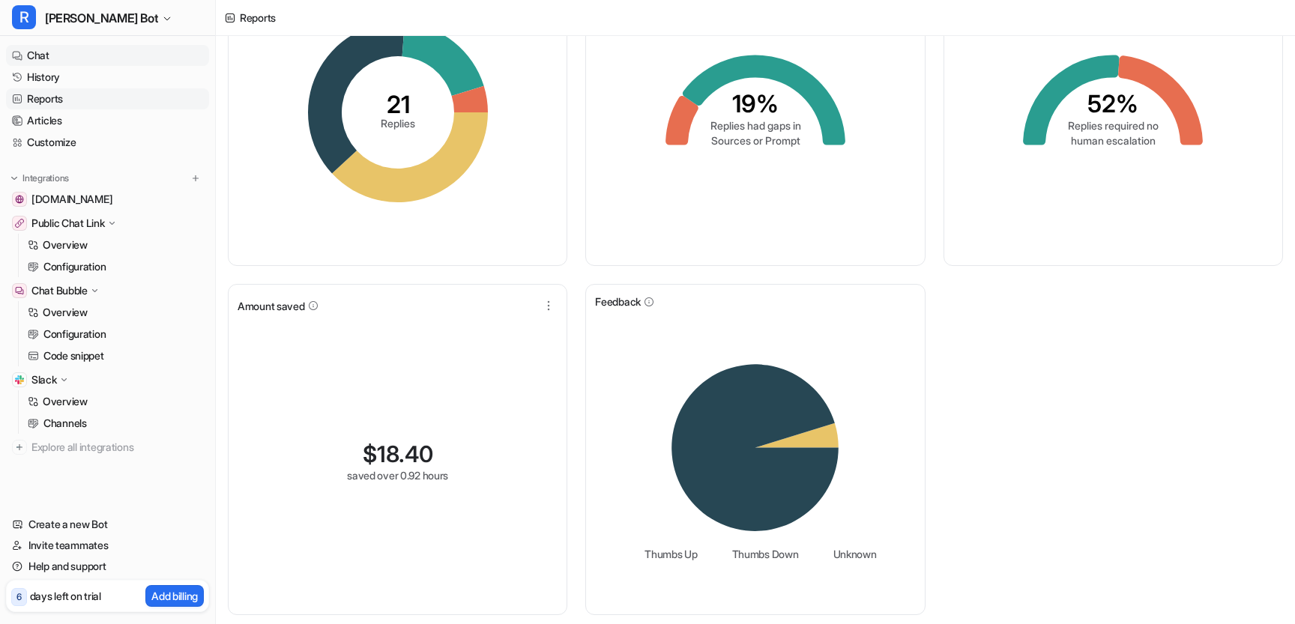
click at [85, 58] on link "Chat" at bounding box center [107, 55] width 203 height 21
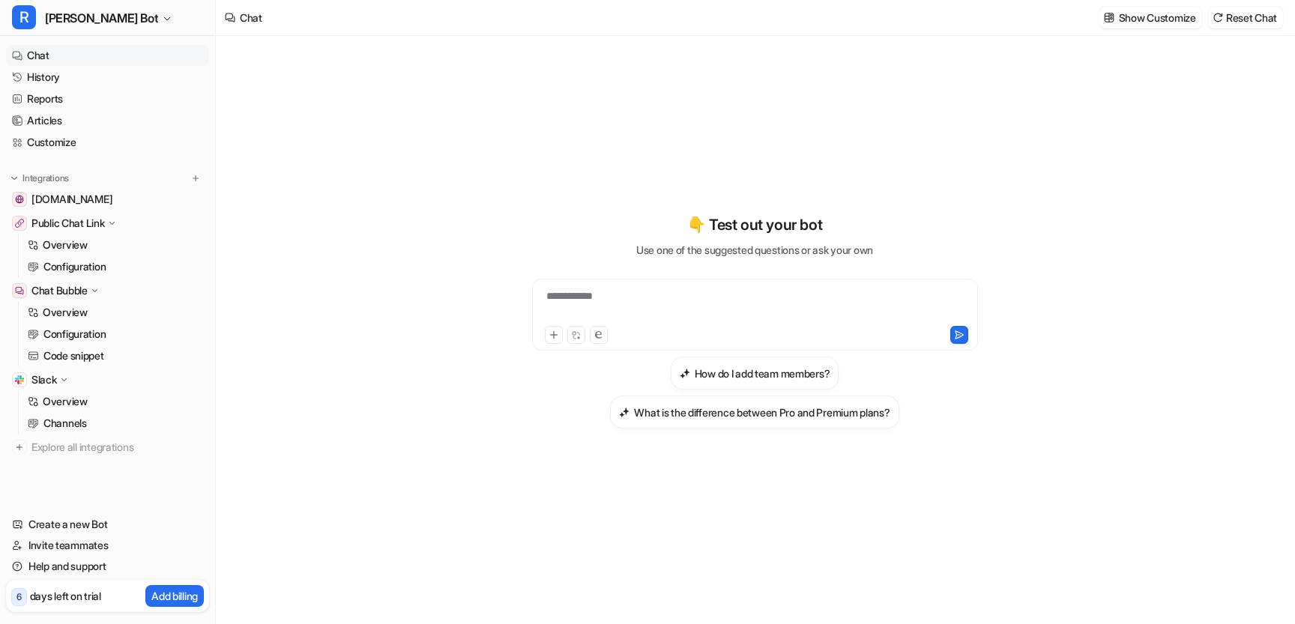
click at [749, 302] on div "**********" at bounding box center [755, 306] width 438 height 34
click at [574, 332] on icon at bounding box center [576, 335] width 10 height 10
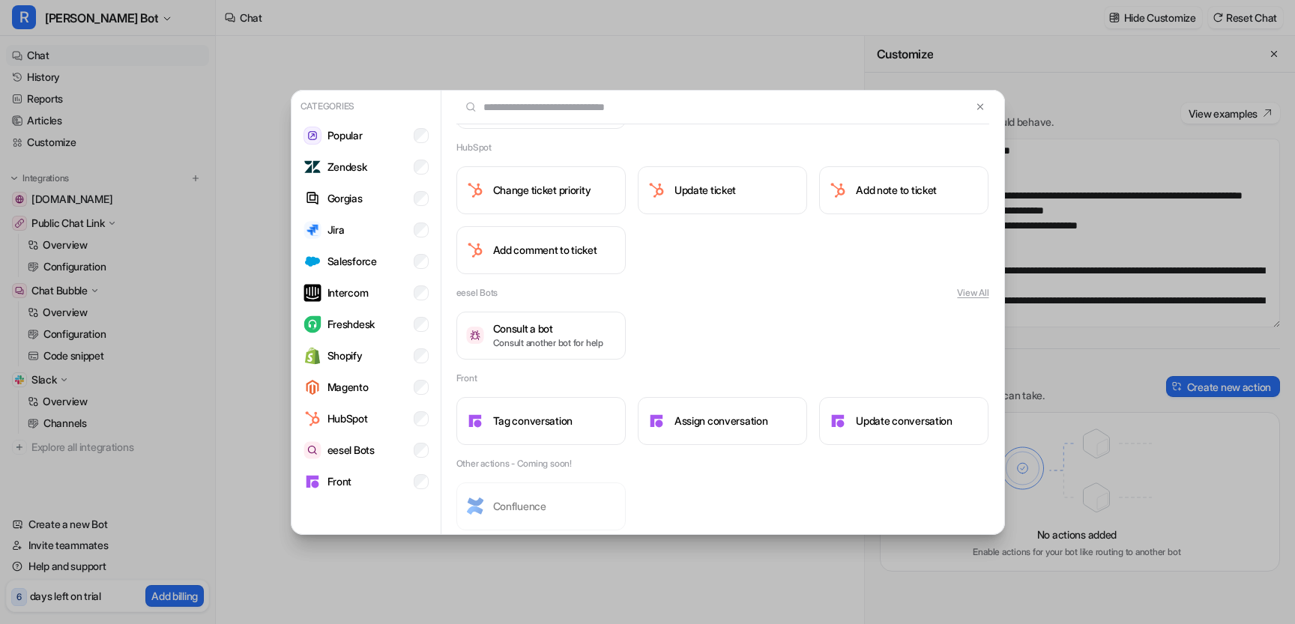
scroll to position [1228, 0]
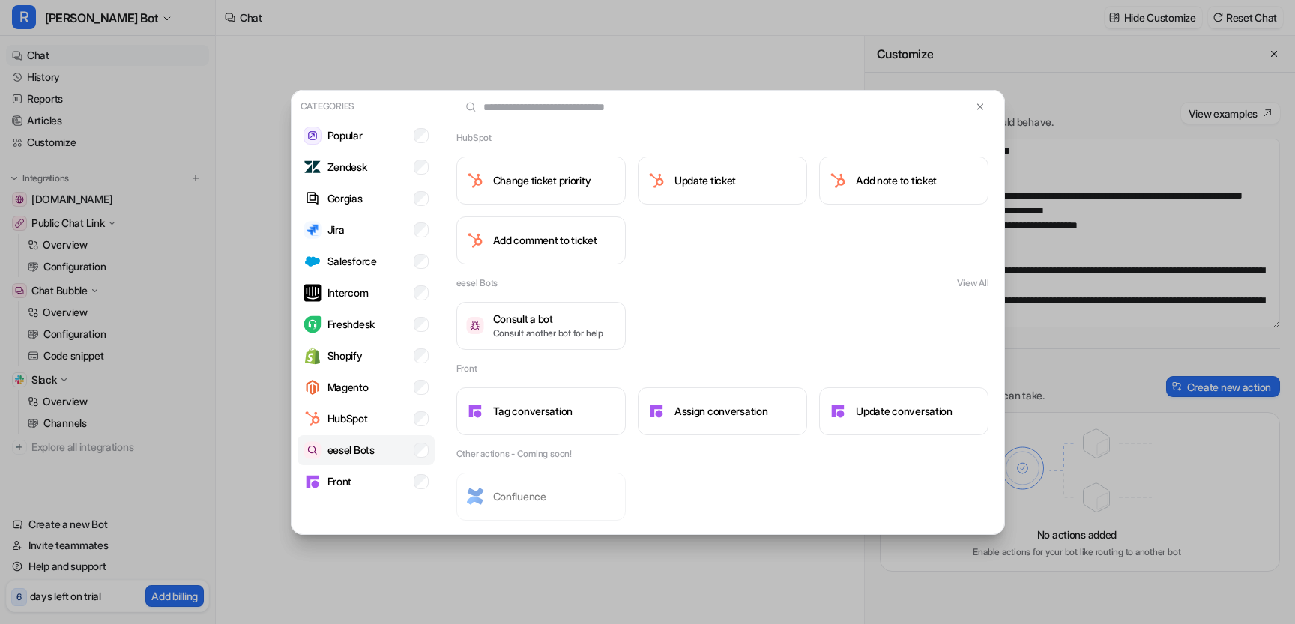
click at [362, 453] on p "eesel Bots" at bounding box center [350, 450] width 47 height 16
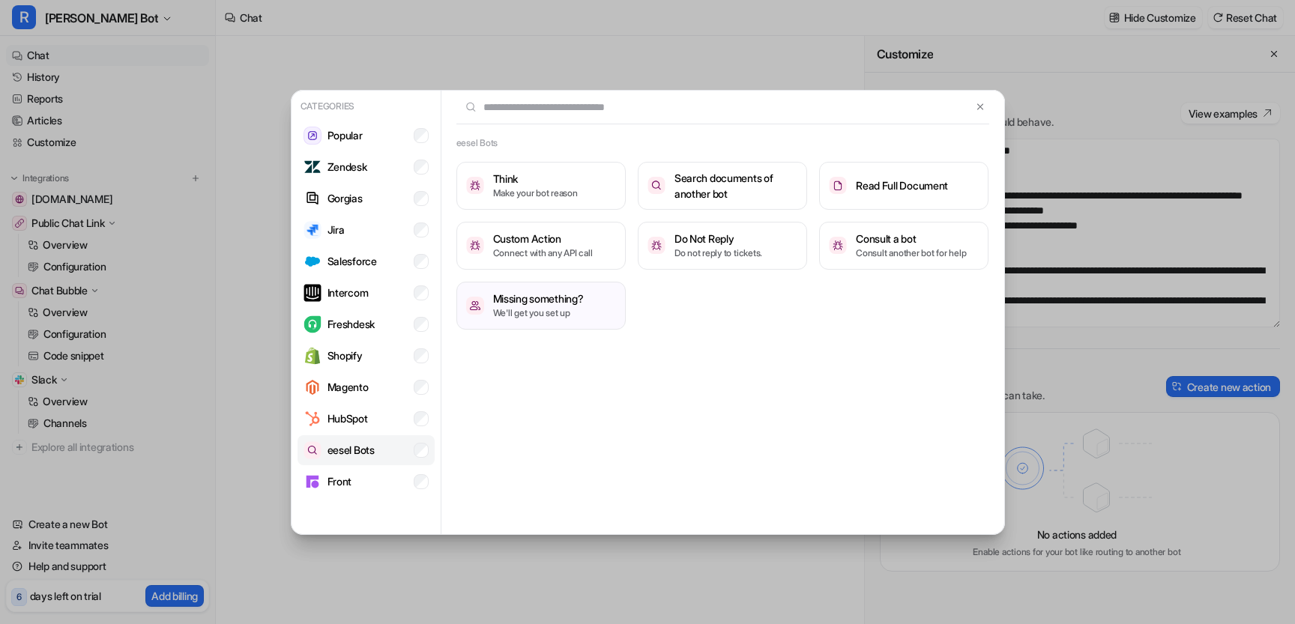
click at [372, 441] on div "eesel Bots" at bounding box center [339, 450] width 71 height 18
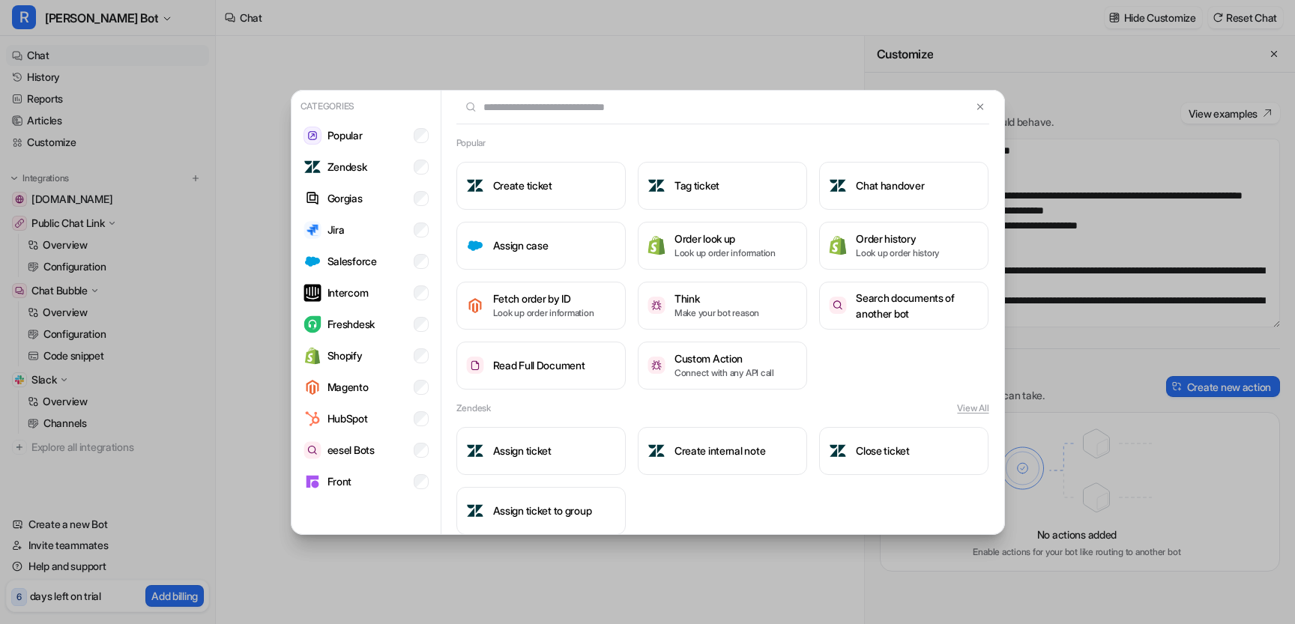
click at [564, 67] on div "Categories Popular Zendesk Gorgias Jira Salesforce Intercom Freshdesk Shopify M…" at bounding box center [648, 312] width 738 height 624
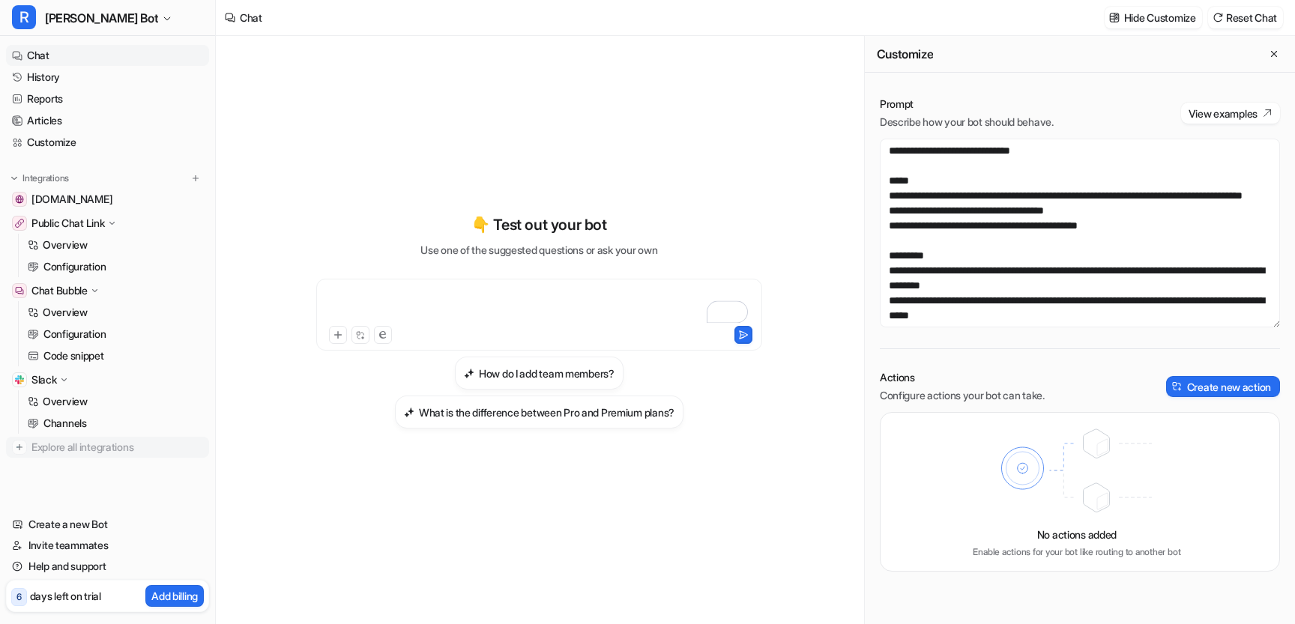
click at [106, 440] on span "Explore all integrations" at bounding box center [117, 447] width 172 height 24
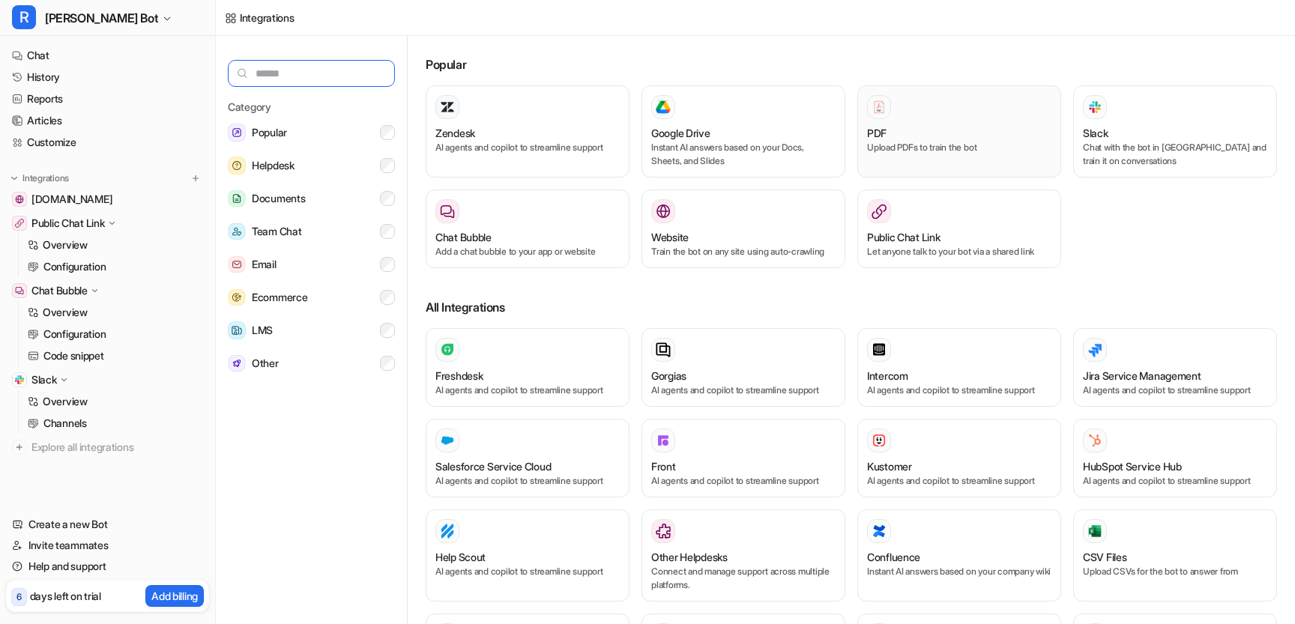
scroll to position [573, 0]
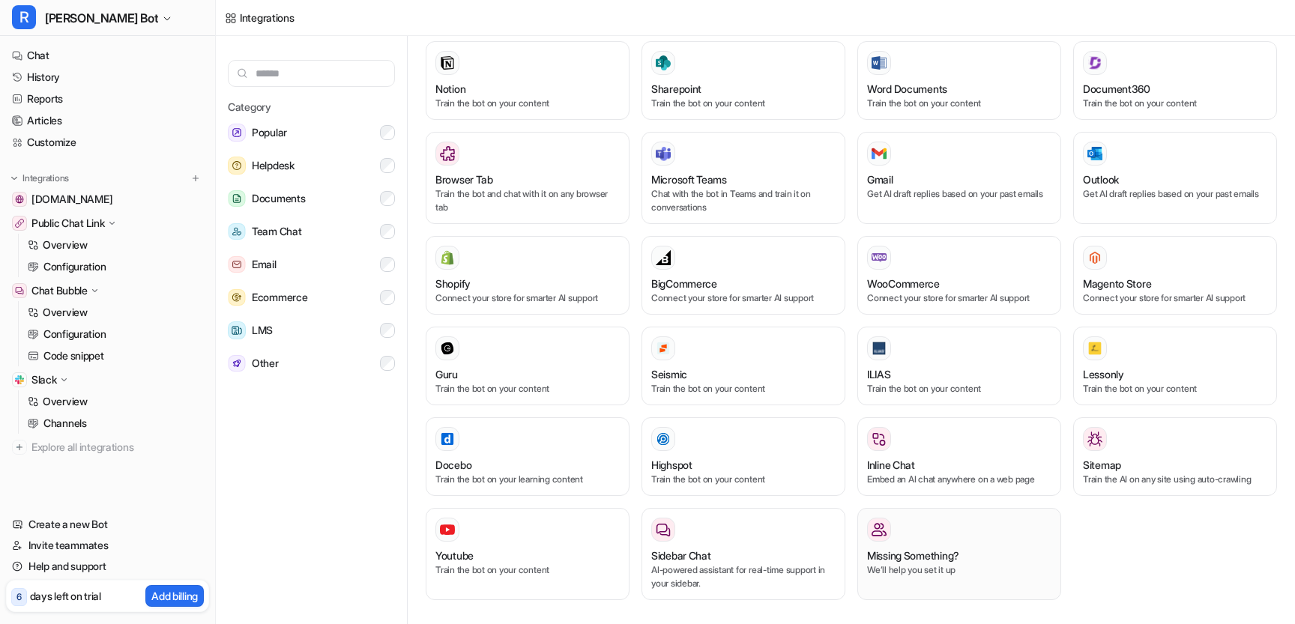
click at [928, 560] on h3 "Missing Something?" at bounding box center [913, 556] width 92 height 16
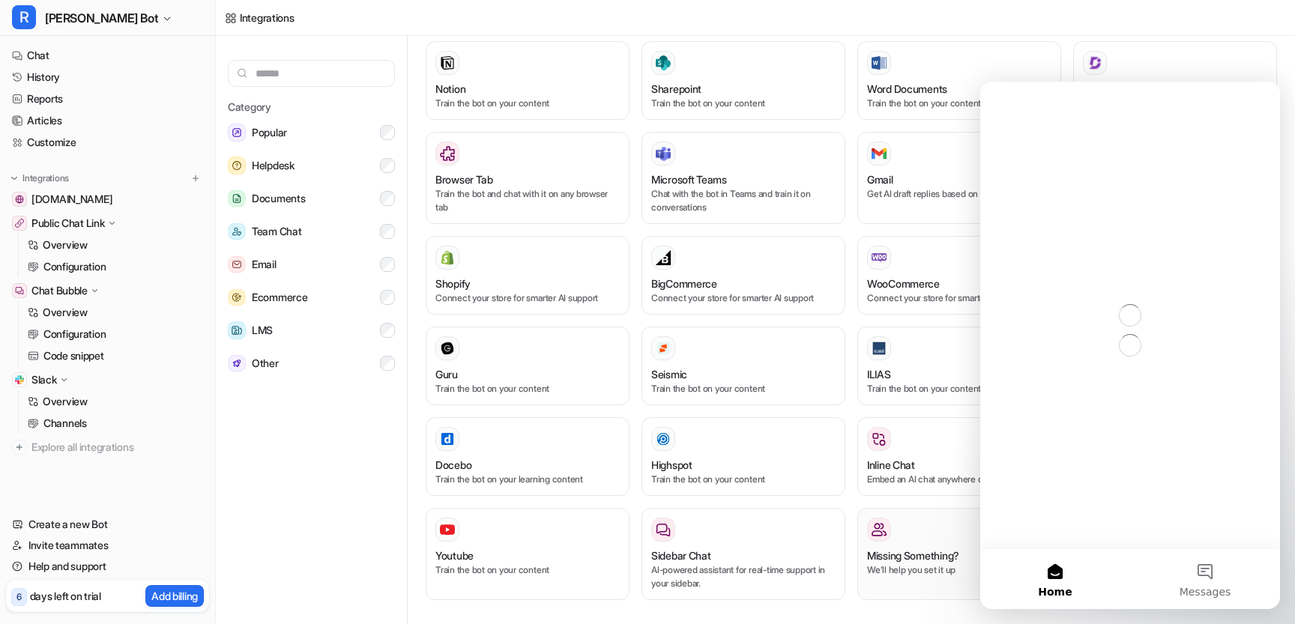
scroll to position [0, 0]
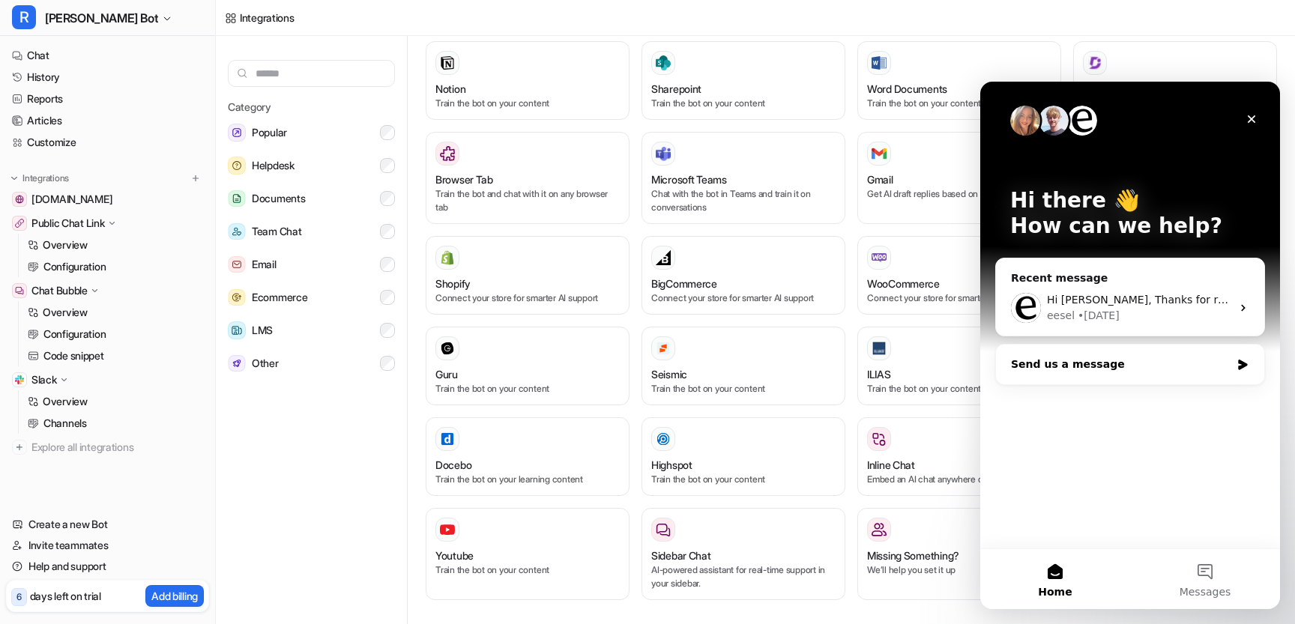
click at [1168, 353] on div "Send us a message" at bounding box center [1130, 365] width 268 height 40
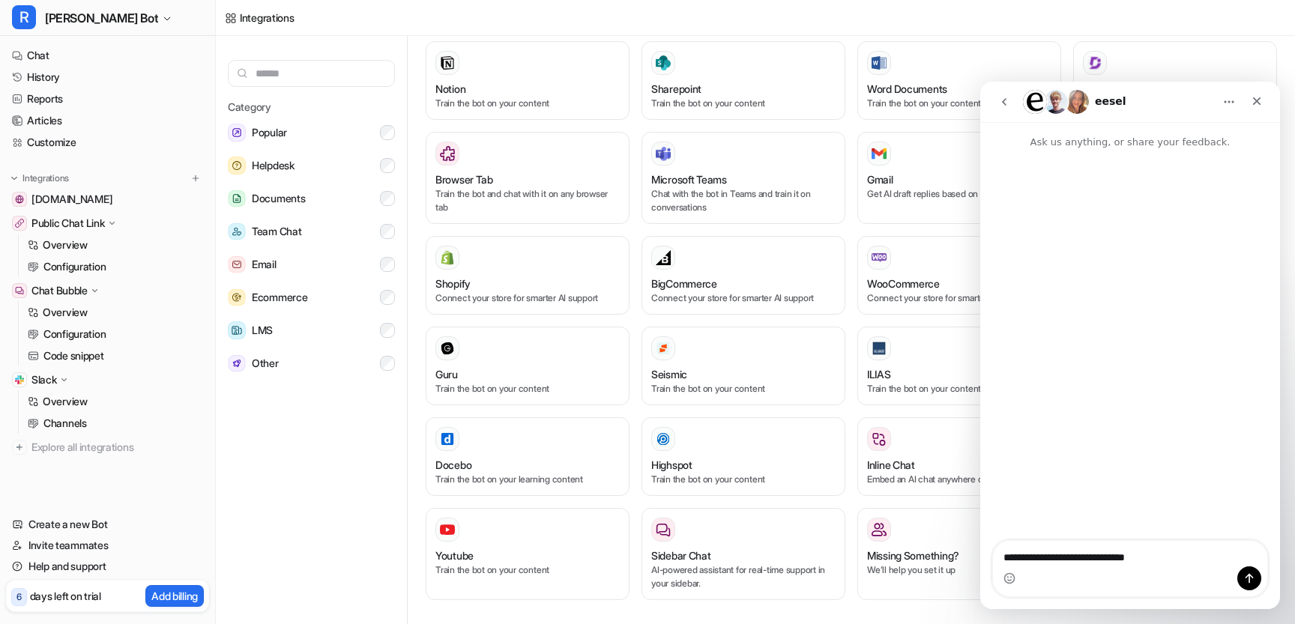
type textarea "**********"
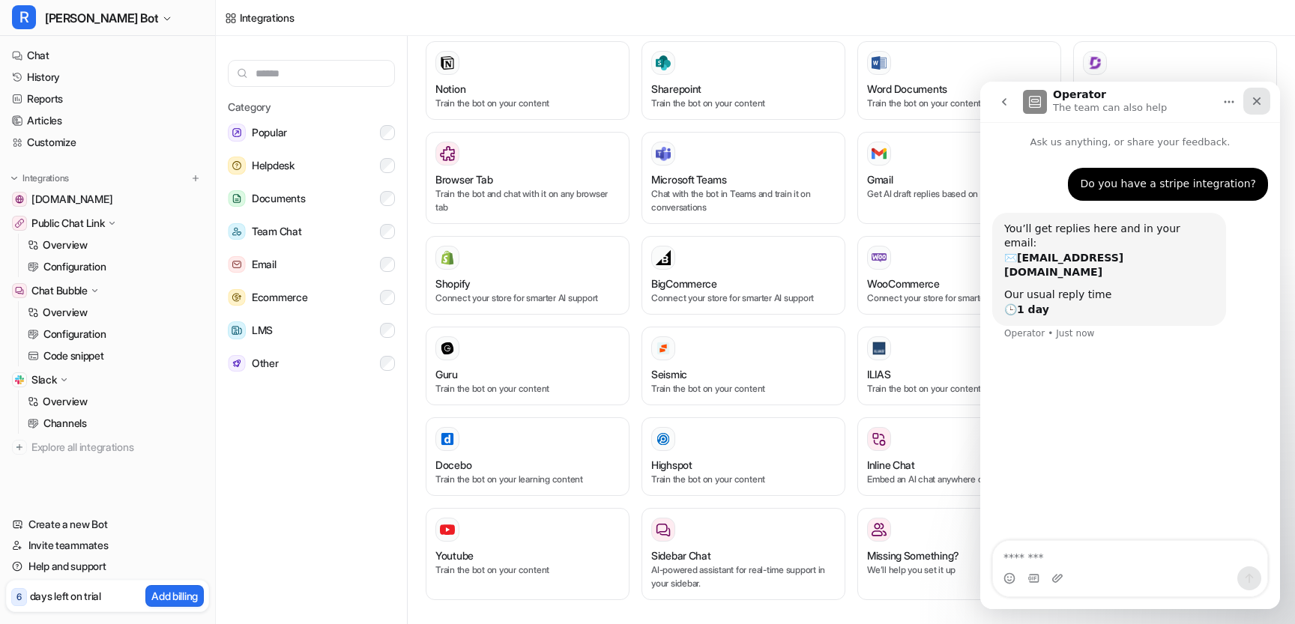
click at [1262, 96] on icon "Close" at bounding box center [1257, 101] width 12 height 12
